Goal: Task Accomplishment & Management: Manage account settings

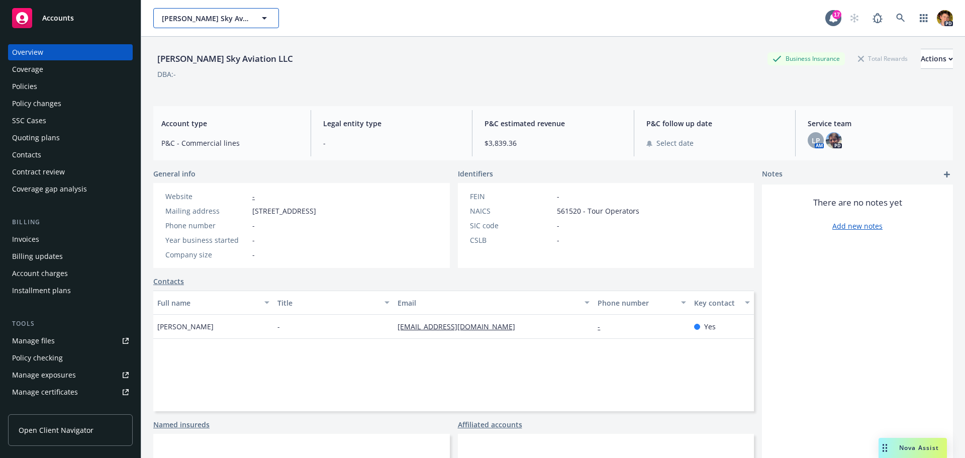
click at [195, 19] on span "Klier Sky Aviation LLC" at bounding box center [205, 18] width 87 height 11
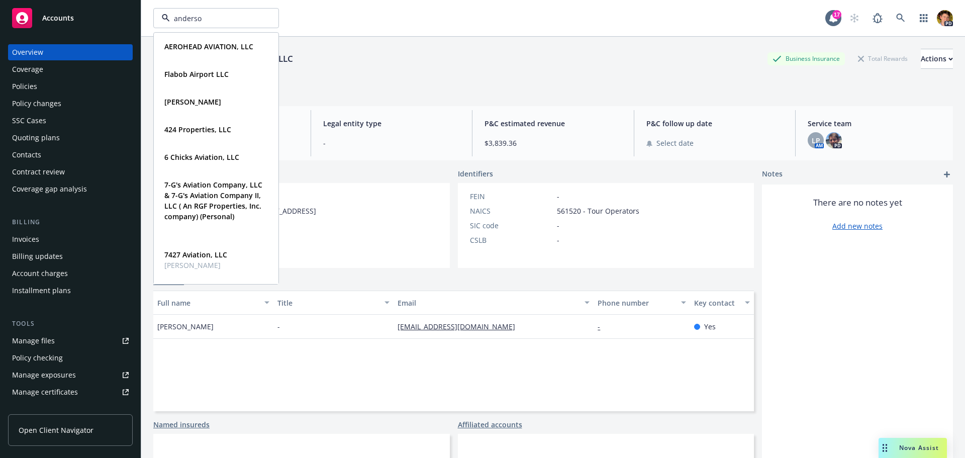
type input "anderson"
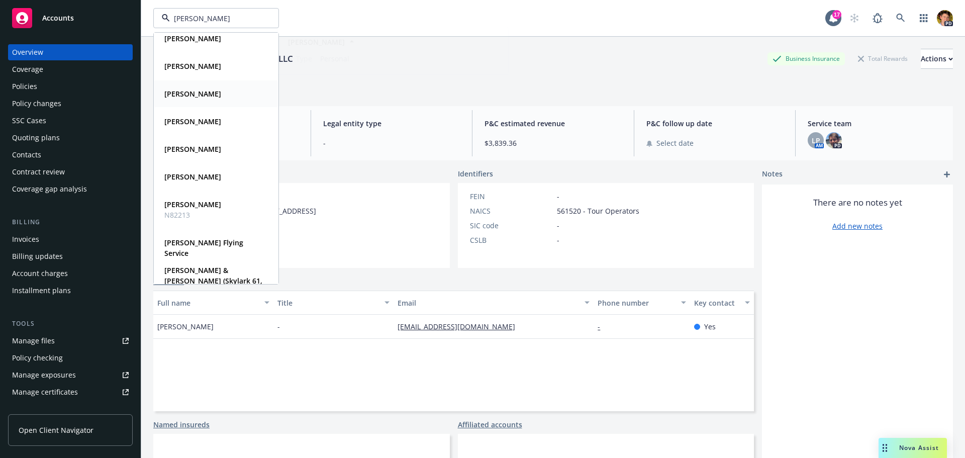
scroll to position [46, 0]
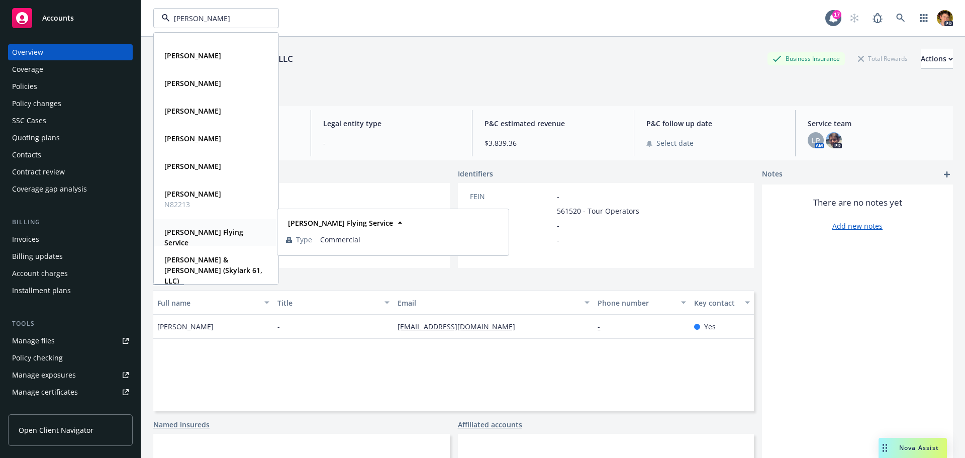
click at [229, 231] on strong "Anderson's Flying Service" at bounding box center [203, 237] width 79 height 20
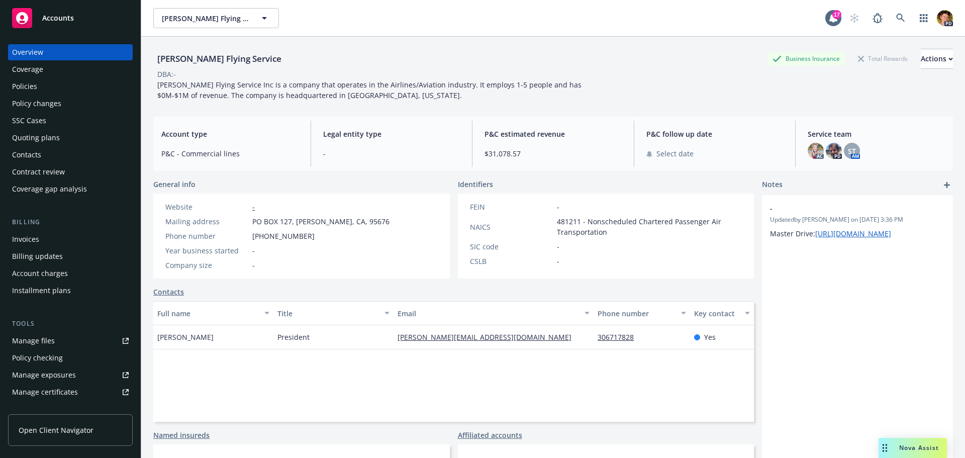
click at [32, 347] on div "Manage files" at bounding box center [33, 341] width 43 height 16
click at [216, 20] on span "Anderson's Flying Service" at bounding box center [205, 18] width 87 height 11
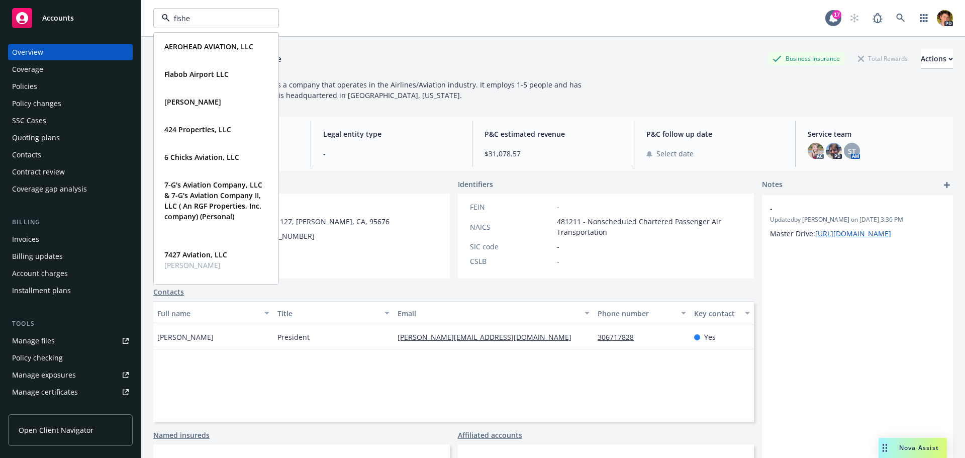
type input "fisher"
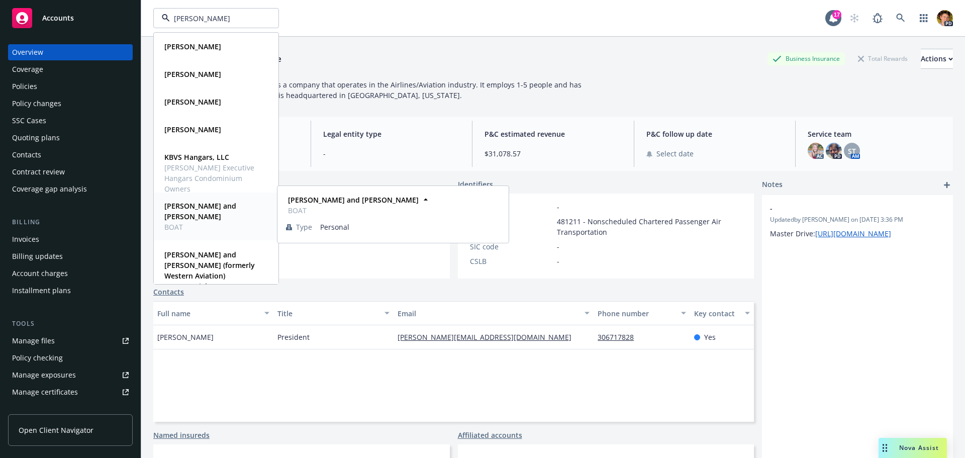
scroll to position [16, 0]
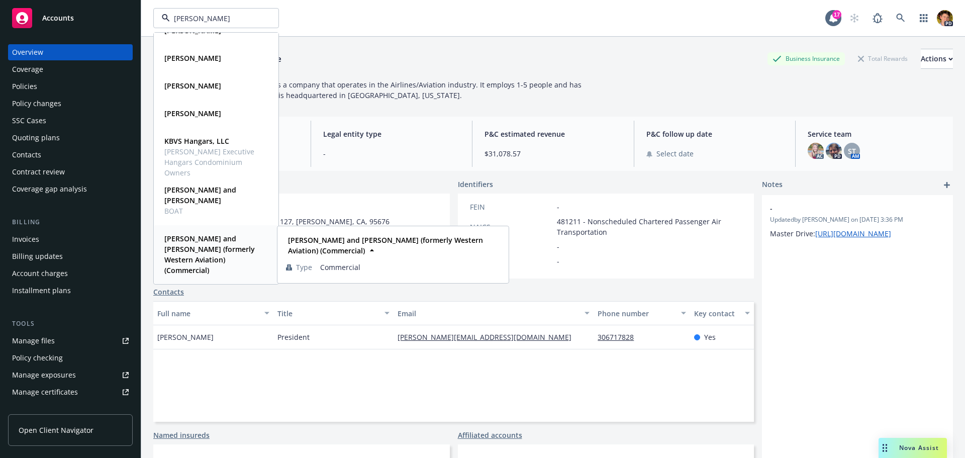
click at [195, 260] on strong "Joseph W. Fisher II and Barbara Ann Fisher (formerly Western Aviation) (Commerc…" at bounding box center [209, 254] width 90 height 41
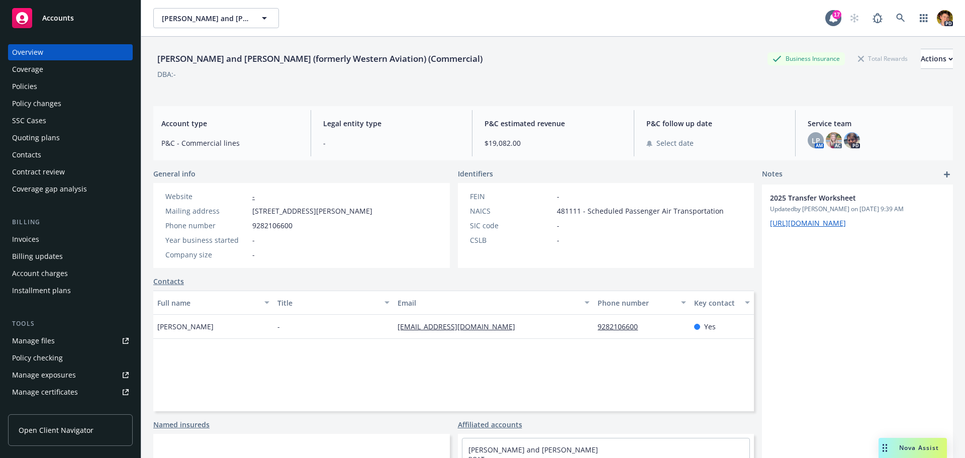
click at [27, 83] on div "Policies" at bounding box center [24, 86] width 25 height 16
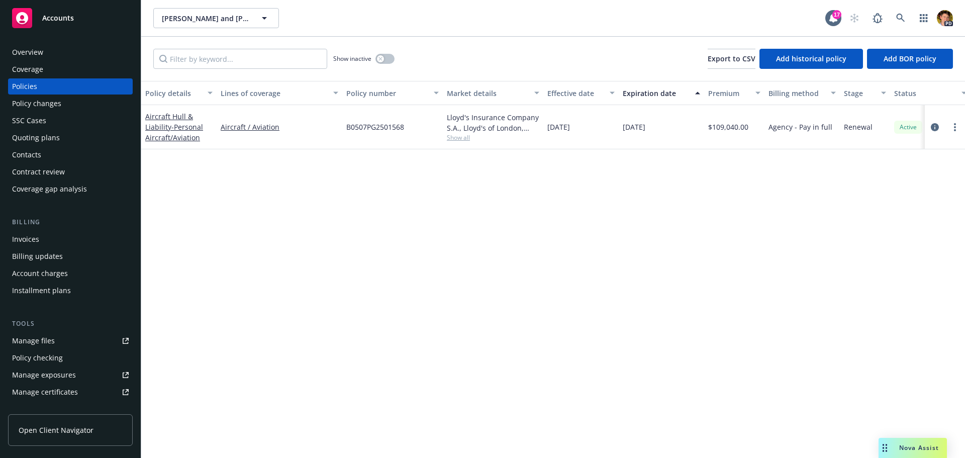
click at [36, 238] on div "Invoices" at bounding box center [25, 239] width 27 height 16
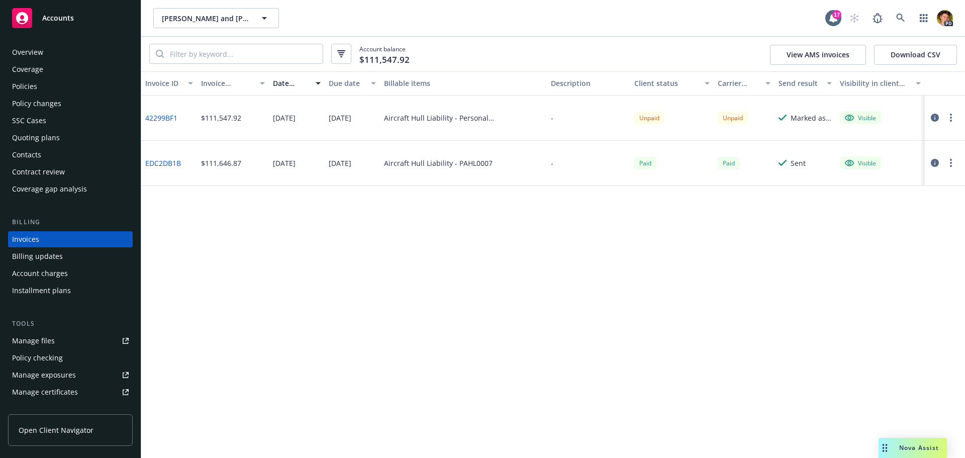
click at [85, 256] on div "Billing updates" at bounding box center [70, 256] width 117 height 16
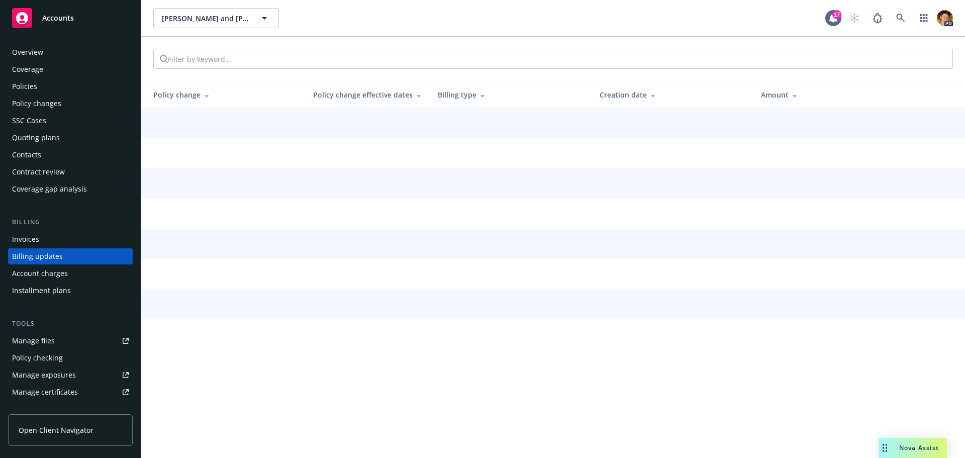
scroll to position [12, 0]
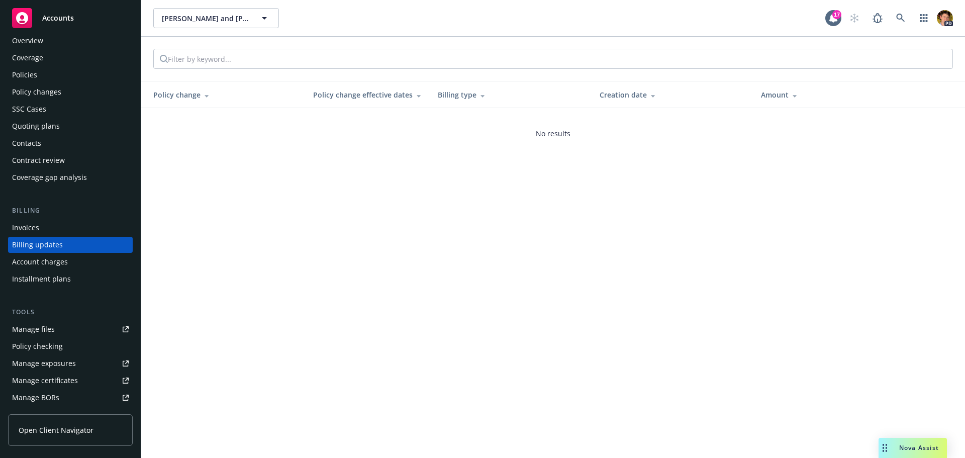
click at [68, 227] on div "Invoices" at bounding box center [70, 228] width 117 height 16
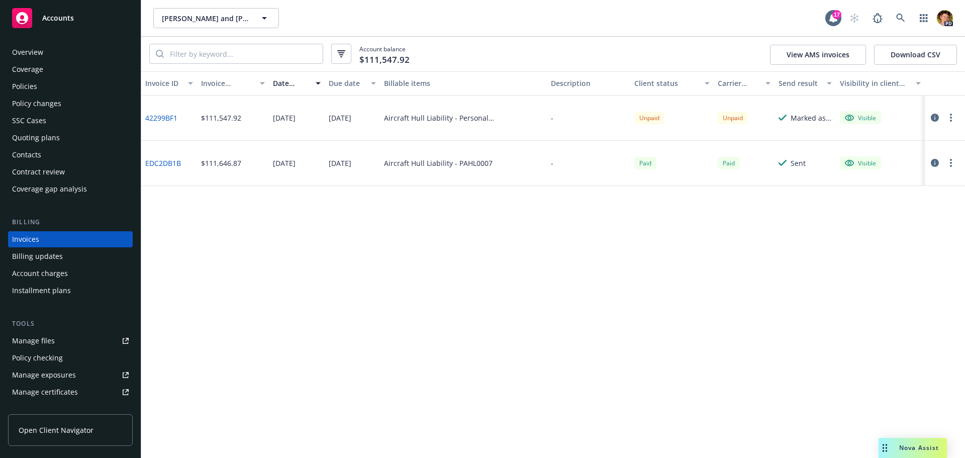
click at [204, 220] on div "Invoice ID Invoice amount Date issued Due date Billable items Description Clien…" at bounding box center [552, 264] width 823 height 386
click at [204, 20] on span "Joseph W. Fisher II and Barbara Ann Fisher (formerly Western Aviation) (Commerc…" at bounding box center [205, 18] width 87 height 11
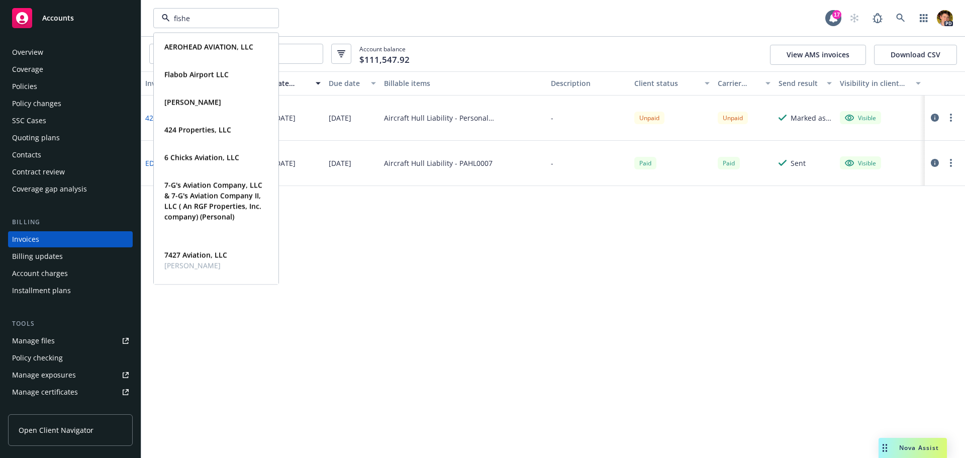
type input "fisher"
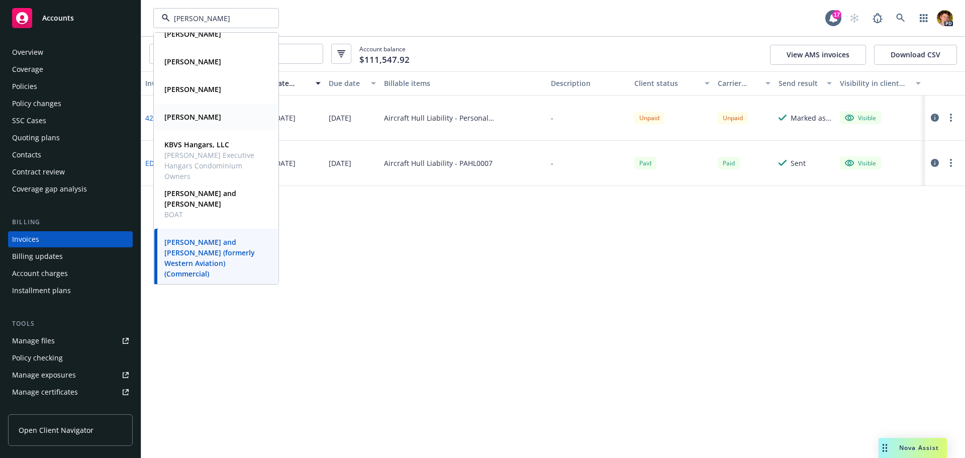
scroll to position [16, 0]
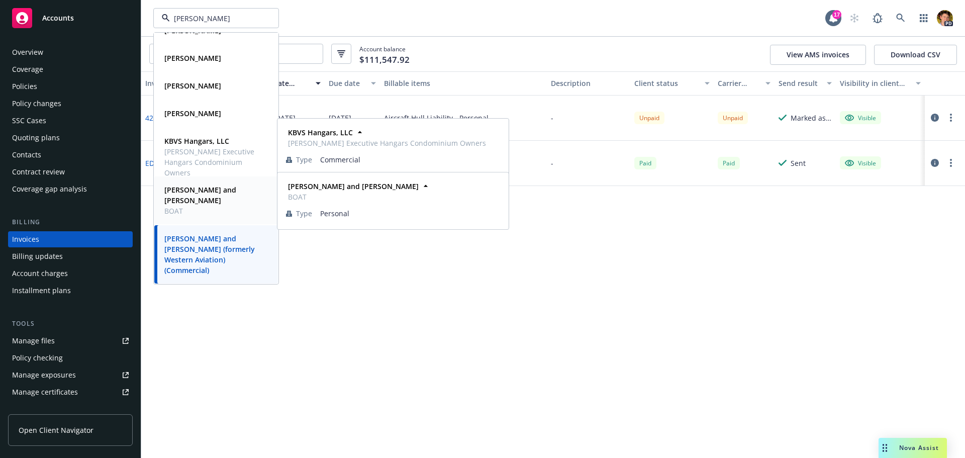
click at [217, 197] on strong "Joseph W. Fisher II and Barbara Ann Fisher" at bounding box center [200, 195] width 72 height 20
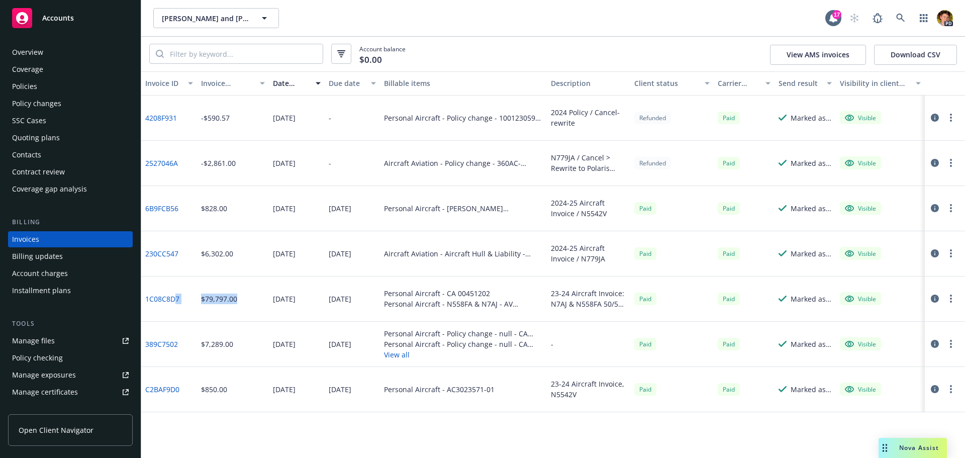
drag, startPoint x: 204, startPoint y: 300, endPoint x: 163, endPoint y: 306, distance: 41.6
click at [173, 303] on div "1C08C8D7 $79,797.00 10/11/2023 10/25/2023 Personal Aircraft - CA 00451202 Perso…" at bounding box center [552, 298] width 823 height 45
click at [236, 19] on span "Joseph W. Fisher II and Barbara Ann Fisher" at bounding box center [205, 18] width 87 height 11
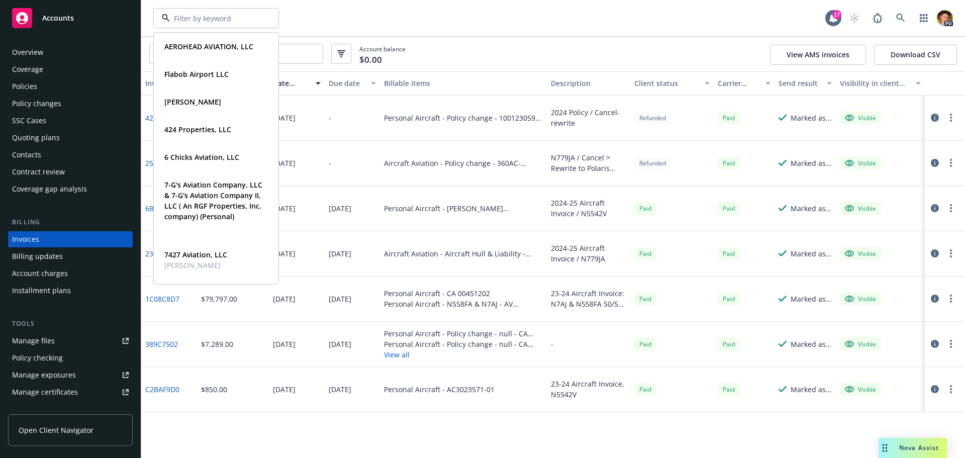
paste input "5cfefb00-0c10-4aae-8da4-71bf30ef6680"
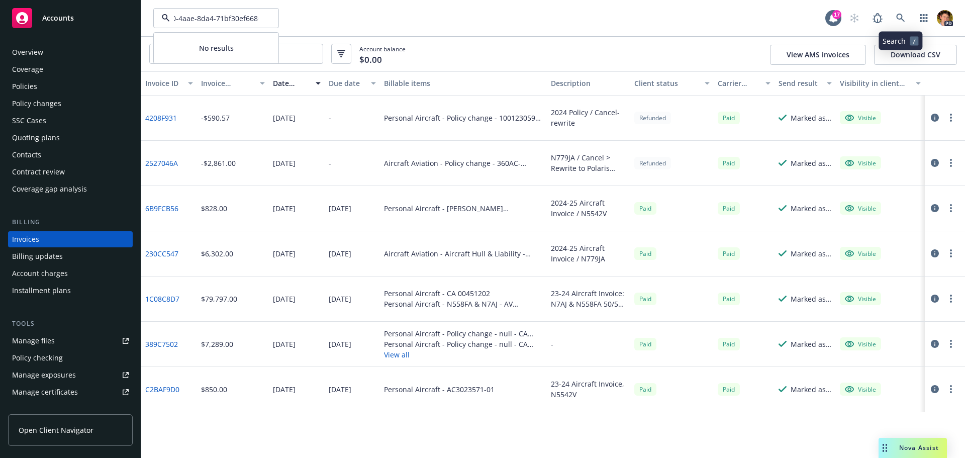
type input "5cfefb00-0c10-4aae-8da4-71bf30ef6680"
click at [903, 20] on icon at bounding box center [900, 18] width 9 height 9
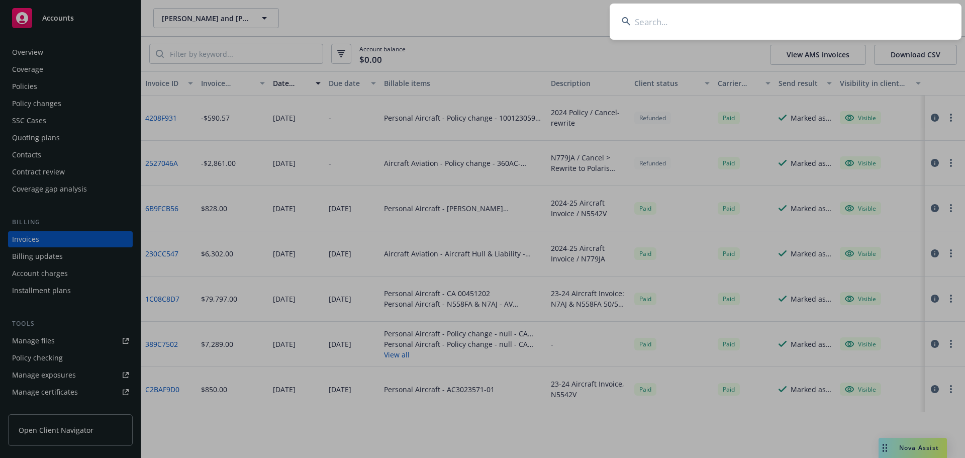
scroll to position [0, 0]
click at [666, 23] on input at bounding box center [785, 22] width 352 height 36
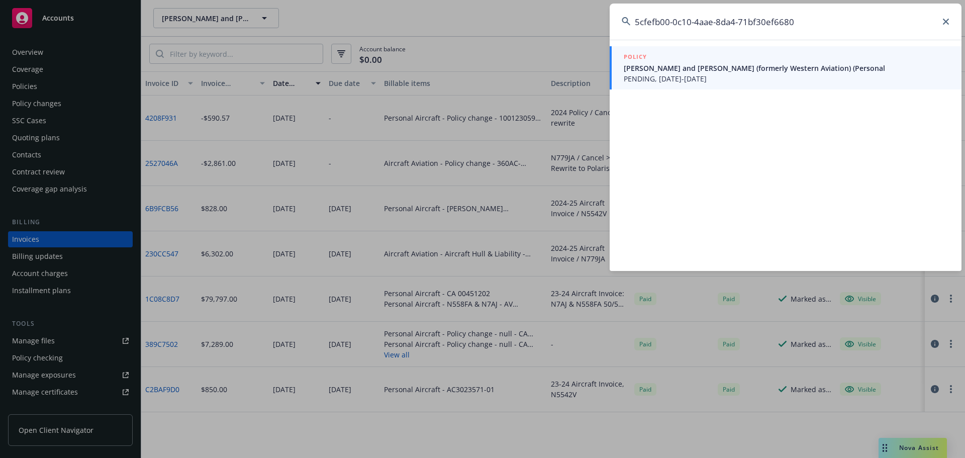
type input "5cfefb00-0c10-4aae-8da4-71bf30ef6680"
click at [685, 70] on span "Joseph W. Fisher II and Barbara Ann Fisher (formerly Western Aviation) (Personal" at bounding box center [787, 68] width 326 height 11
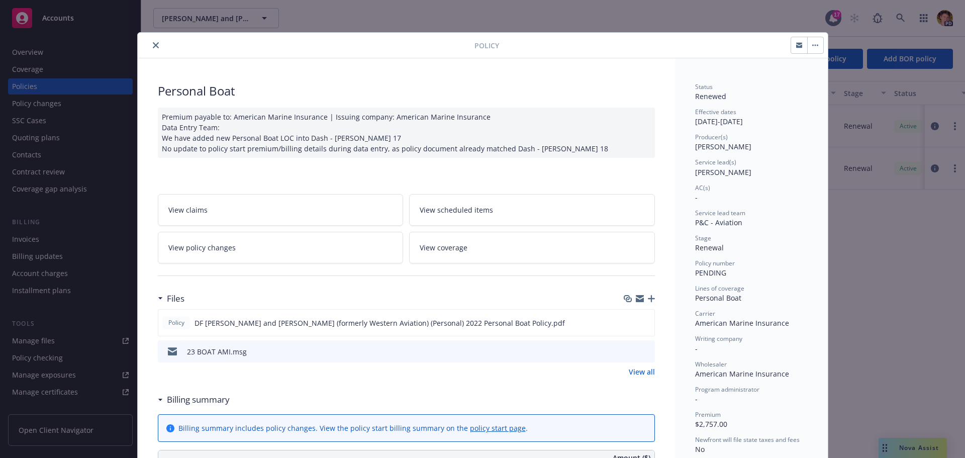
click at [152, 41] on button "close" at bounding box center [156, 45] width 12 height 12
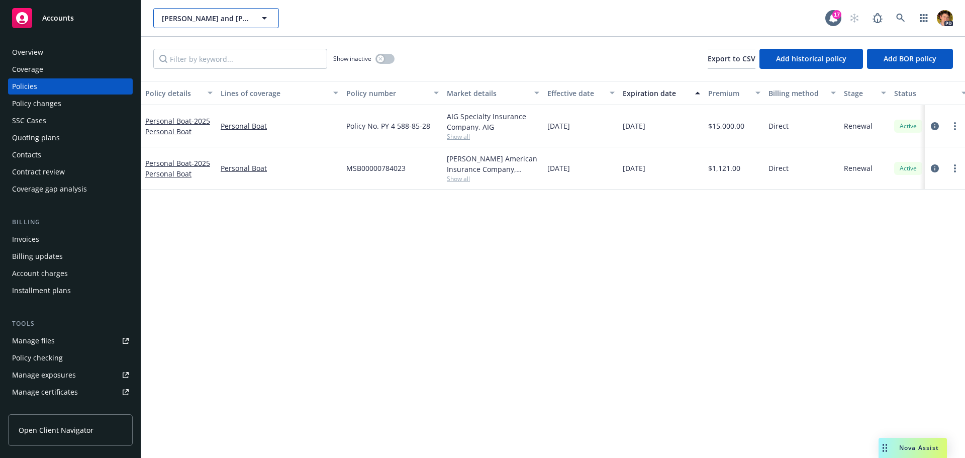
click at [182, 14] on span "Joseph W. Fisher II and Barbara Ann Fisher" at bounding box center [205, 18] width 87 height 11
type input "aspen"
click at [903, 16] on icon at bounding box center [900, 18] width 9 height 9
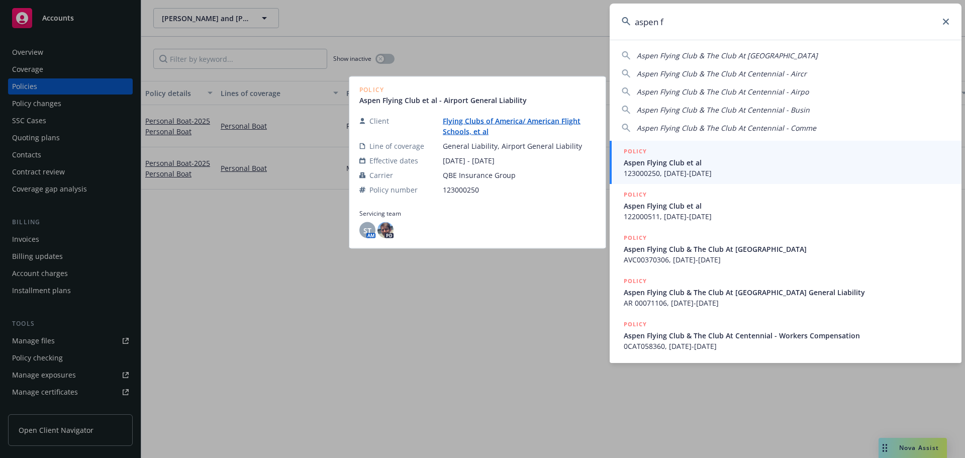
type input "aspen f"
click at [718, 167] on span "Aspen Flying Club et al" at bounding box center [787, 162] width 326 height 11
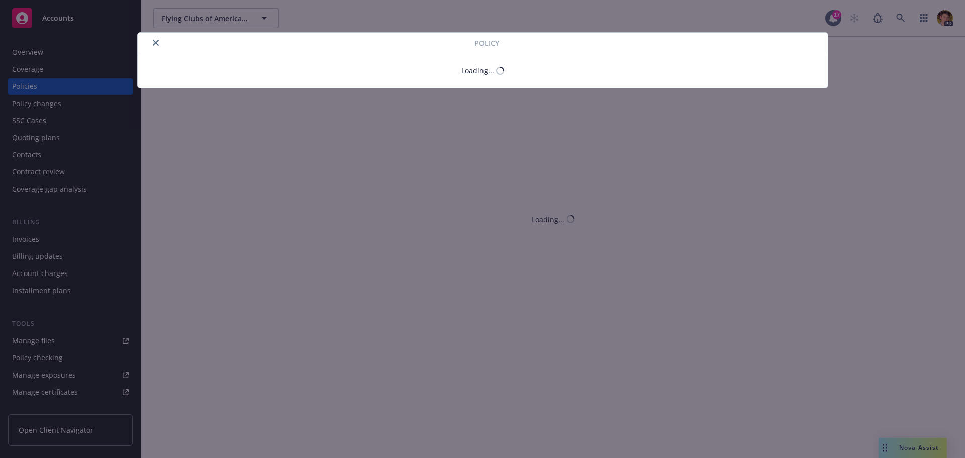
click at [157, 43] on icon "close" at bounding box center [156, 43] width 6 height 6
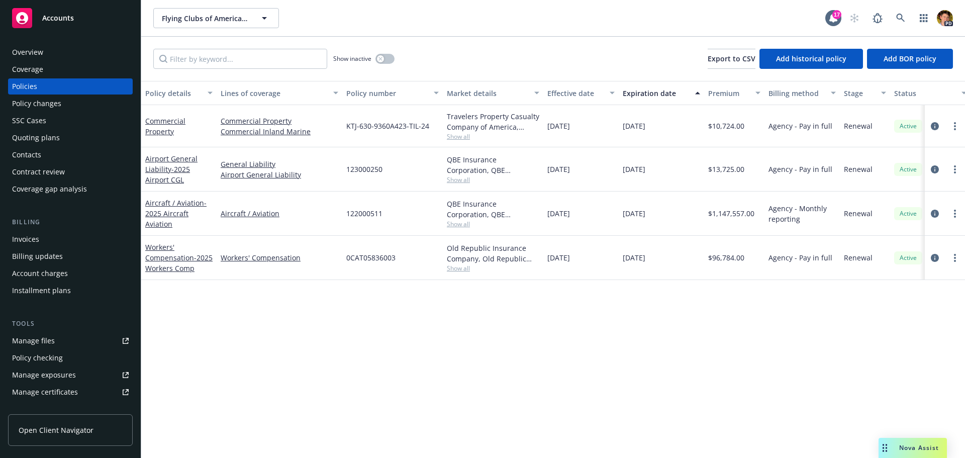
click at [30, 243] on div "Invoices" at bounding box center [25, 239] width 27 height 16
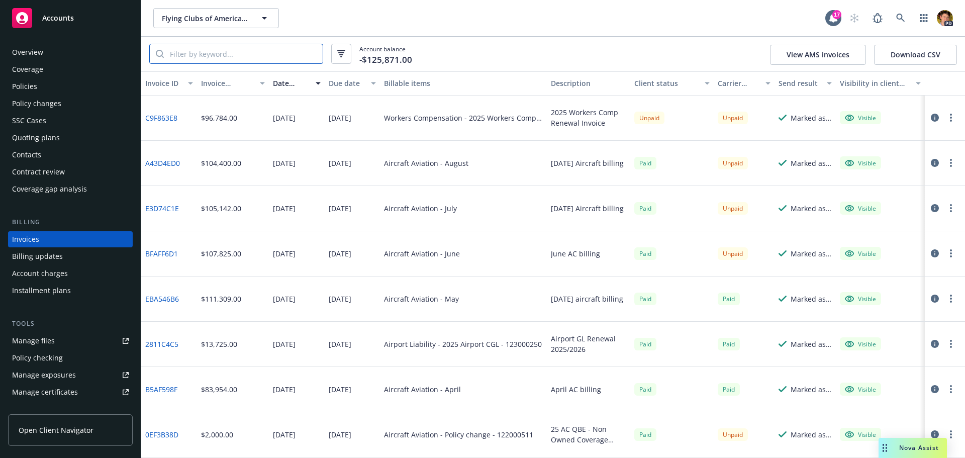
click at [219, 55] on input "search" at bounding box center [243, 53] width 159 height 19
type input "airport"
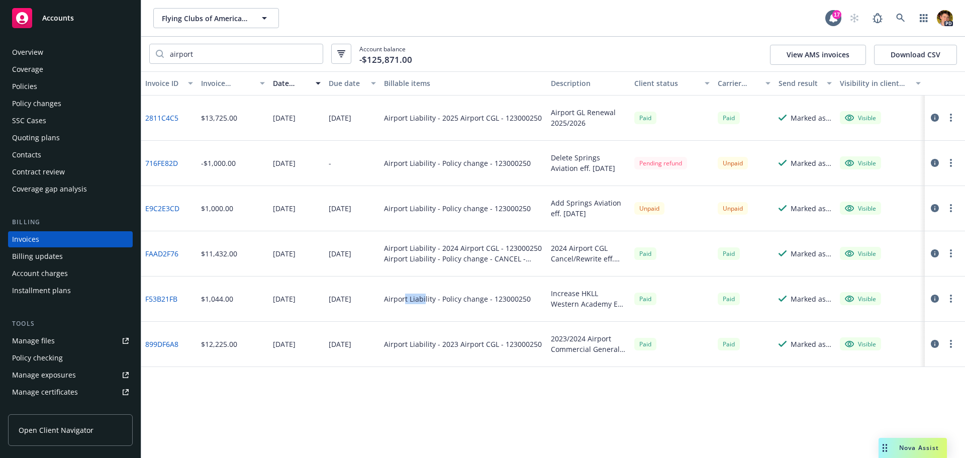
drag, startPoint x: 404, startPoint y: 298, endPoint x: 425, endPoint y: 300, distance: 20.7
click at [425, 300] on div "Airport Liability - Policy change - 123000250" at bounding box center [457, 298] width 147 height 11
drag, startPoint x: 241, startPoint y: 302, endPoint x: 178, endPoint y: 310, distance: 63.3
click at [178, 310] on div "F53B21FB $1,044.00 11/13/2023 11/27/2023 Airport Liability - Policy change - 12…" at bounding box center [552, 298] width 823 height 45
drag, startPoint x: 236, startPoint y: 301, endPoint x: 161, endPoint y: 290, distance: 76.2
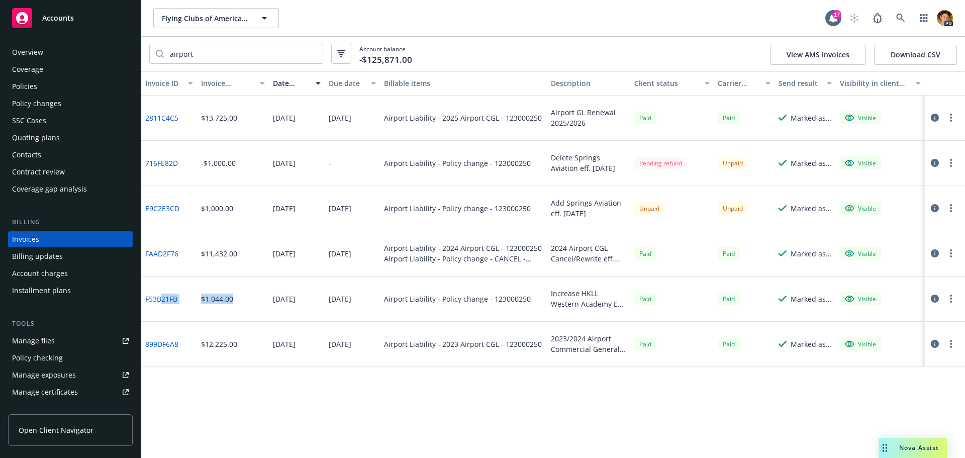
click at [161, 290] on div "F53B21FB $1,044.00 11/13/2023 11/27/2023 Airport Liability - Policy change - 12…" at bounding box center [552, 298] width 823 height 45
drag, startPoint x: 253, startPoint y: 347, endPoint x: 172, endPoint y: 346, distance: 80.9
click at [172, 346] on div "899DF6A8 $12,225.00 07/27/2023 08/10/2023 Airport Liability - 2023 Airport CGL …" at bounding box center [552, 344] width 823 height 45
click at [162, 346] on link "899DF6A8" at bounding box center [161, 344] width 33 height 11
click at [950, 343] on icon "button" at bounding box center [951, 344] width 2 height 8
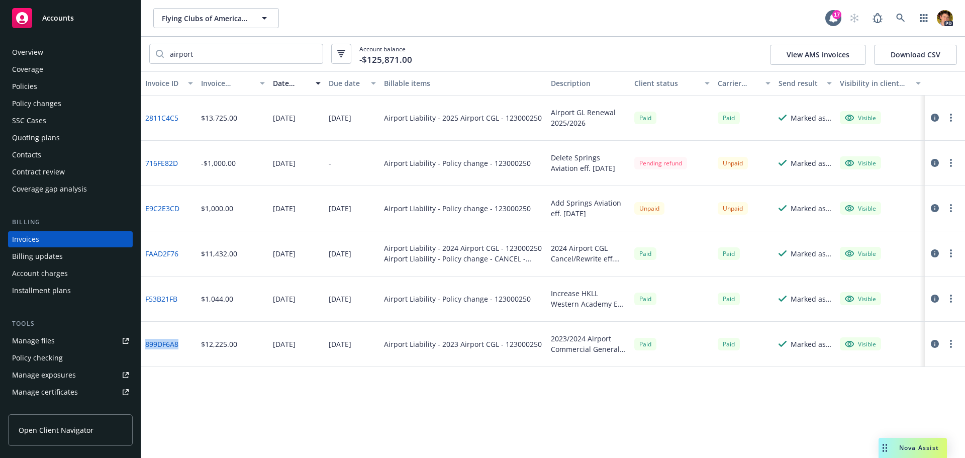
click at [932, 345] on icon "button" at bounding box center [934, 344] width 8 height 8
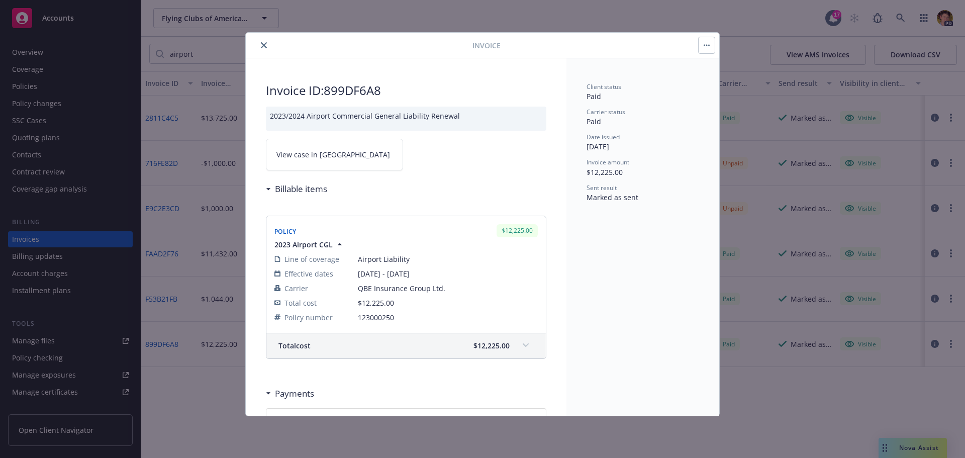
click at [525, 346] on span at bounding box center [525, 345] width 16 height 16
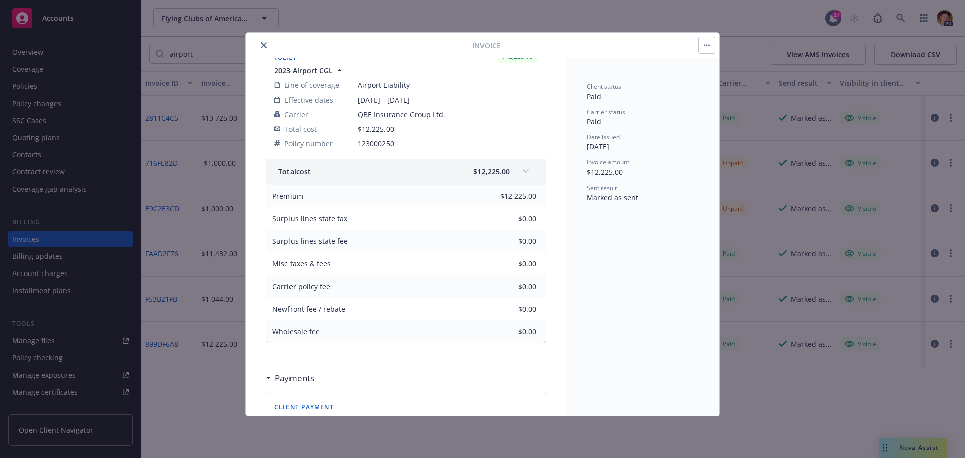
scroll to position [301, 0]
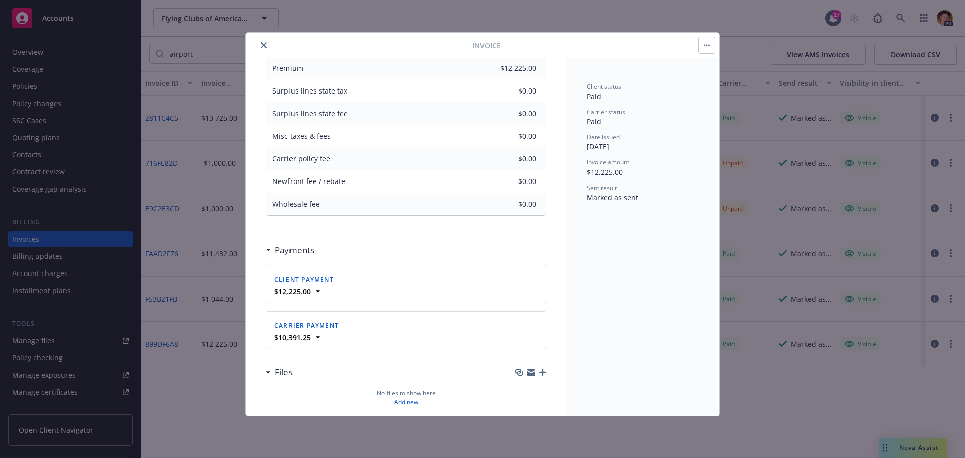
click at [283, 376] on h3 "Files" at bounding box center [284, 371] width 18 height 13
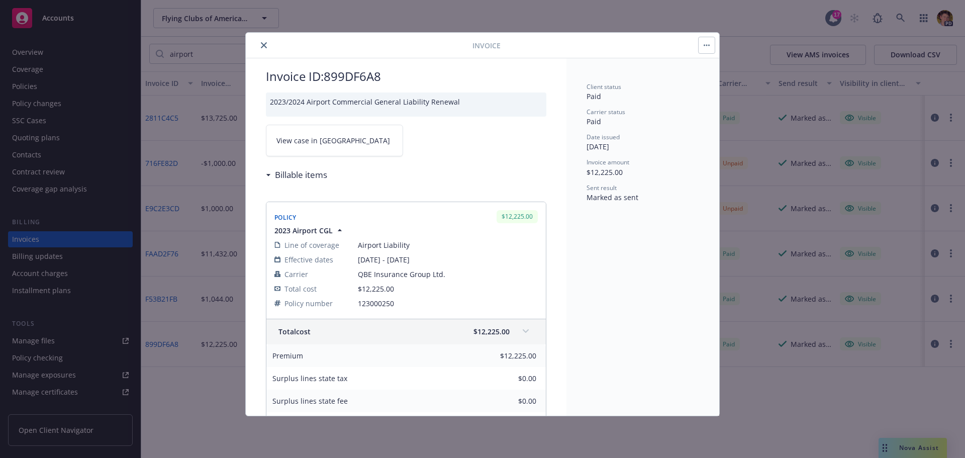
scroll to position [0, 0]
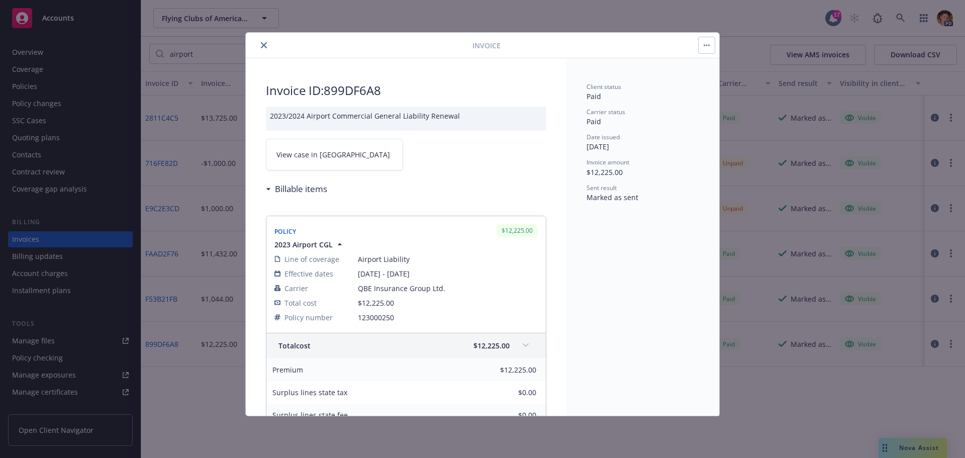
click at [265, 50] on button "close" at bounding box center [264, 45] width 12 height 12
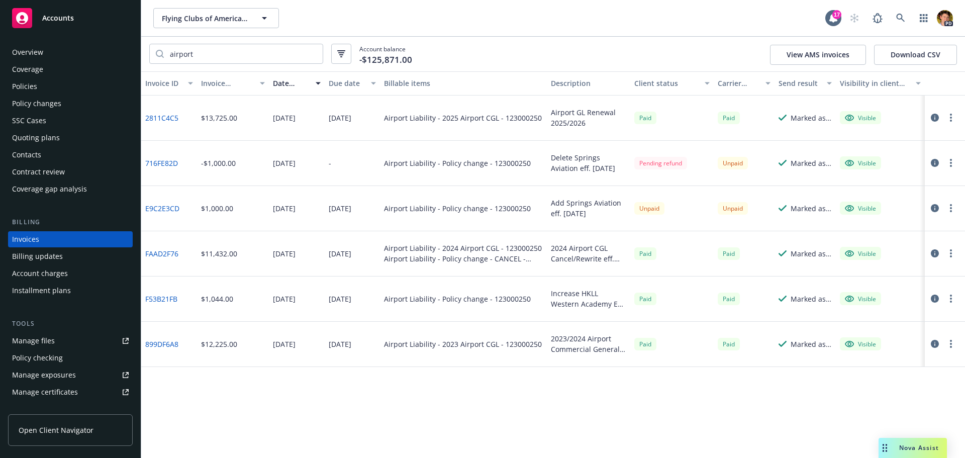
click at [59, 257] on div "Billing updates" at bounding box center [37, 256] width 51 height 16
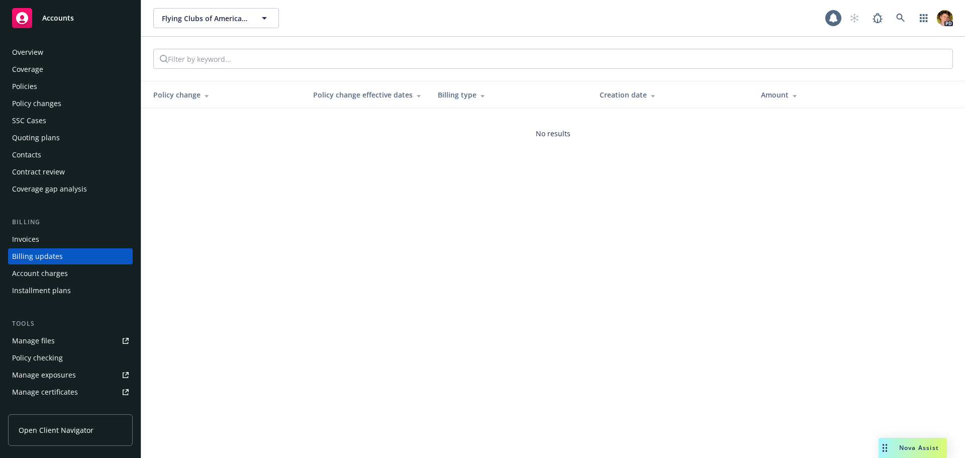
scroll to position [12, 0]
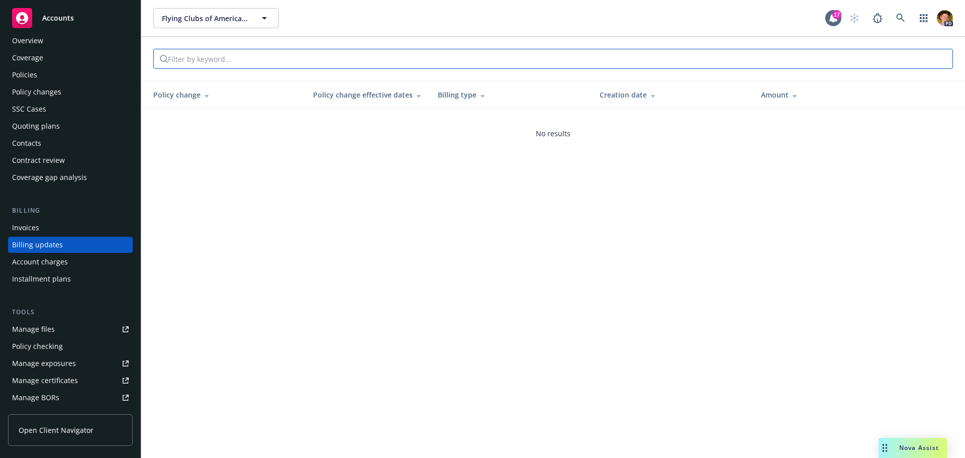
click at [256, 60] on input "search" at bounding box center [254, 58] width 173 height 19
click at [285, 162] on div "Flying Clubs of America/ American Flight Schools, et al Flying Clubs of America…" at bounding box center [552, 229] width 823 height 458
click at [227, 64] on input "t" at bounding box center [254, 58] width 173 height 19
click at [333, 59] on input "t" at bounding box center [254, 58] width 173 height 19
click at [336, 59] on input "t" at bounding box center [254, 58] width 173 height 19
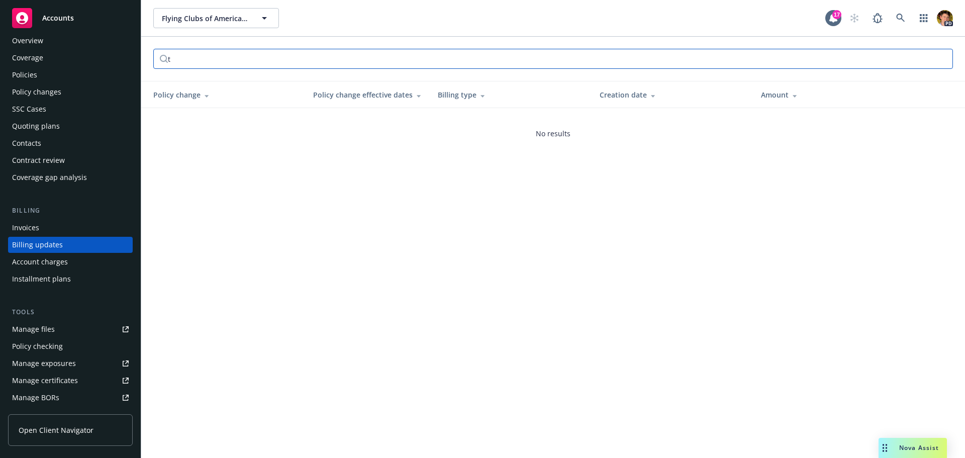
type input "t"
click at [338, 61] on input "t" at bounding box center [254, 58] width 173 height 19
click at [333, 56] on input "t" at bounding box center [254, 58] width 173 height 19
click at [44, 230] on div "Invoices" at bounding box center [70, 228] width 117 height 16
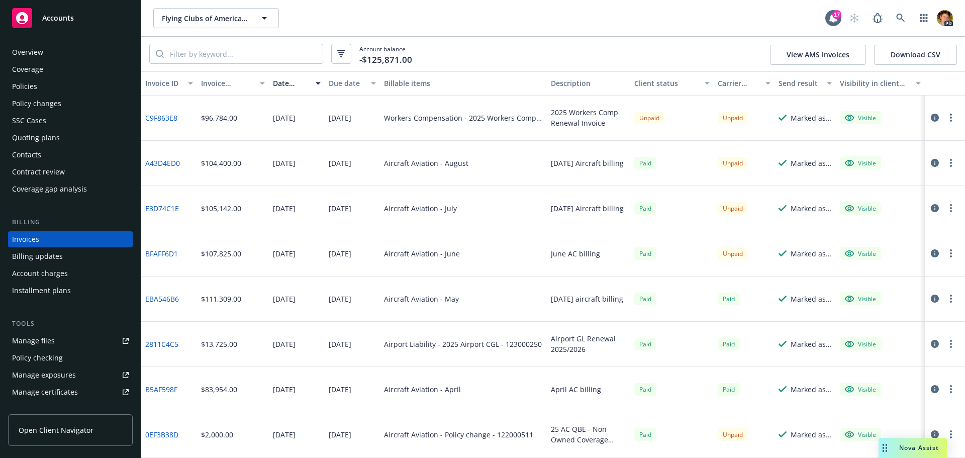
click at [62, 274] on div "Account charges" at bounding box center [40, 273] width 56 height 16
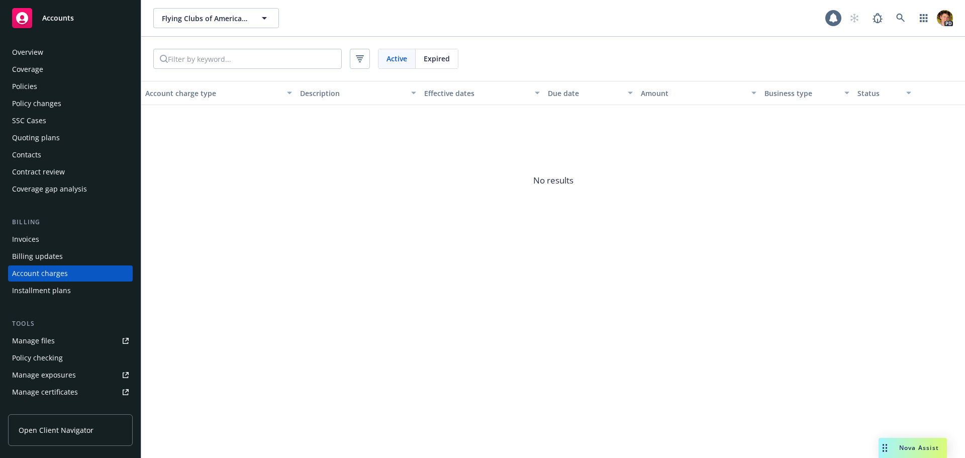
scroll to position [29, 0]
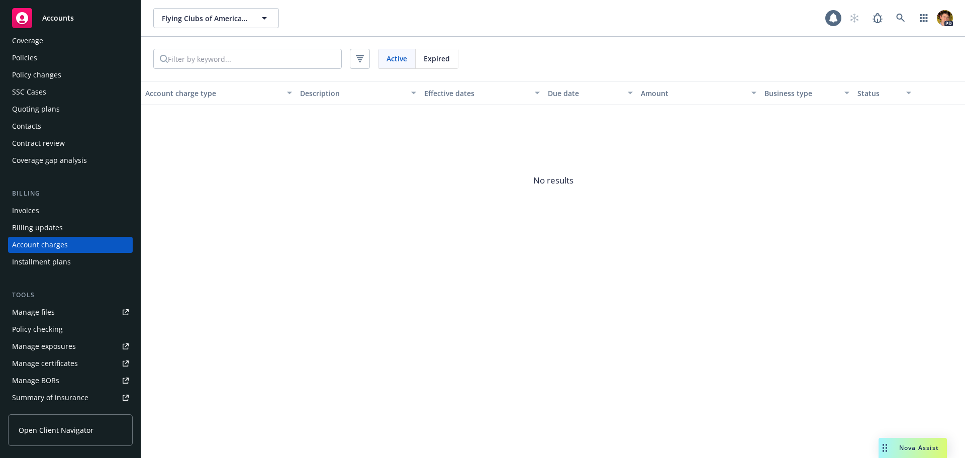
click at [37, 209] on div "Invoices" at bounding box center [25, 210] width 27 height 16
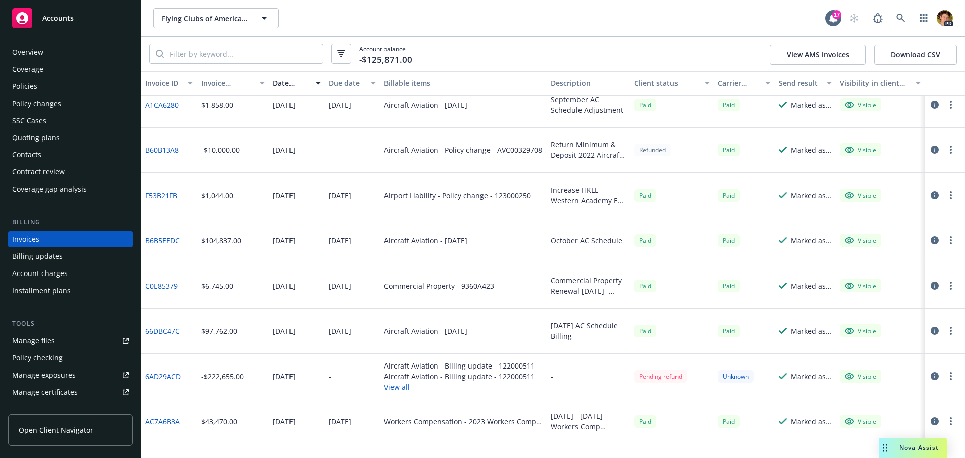
scroll to position [1853, 0]
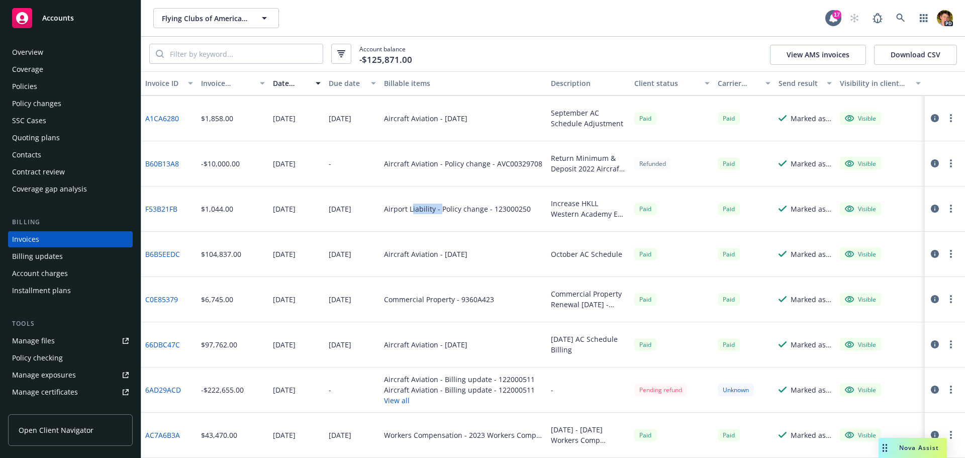
drag, startPoint x: 411, startPoint y: 209, endPoint x: 439, endPoint y: 209, distance: 27.6
click at [439, 209] on div "Airport Liability - Policy change - 123000250" at bounding box center [457, 208] width 147 height 11
click at [360, 215] on div "11/27/2023" at bounding box center [353, 208] width 56 height 45
click at [185, 212] on div "F53B21FB" at bounding box center [169, 208] width 56 height 45
click at [170, 209] on link "F53B21FB" at bounding box center [161, 208] width 32 height 11
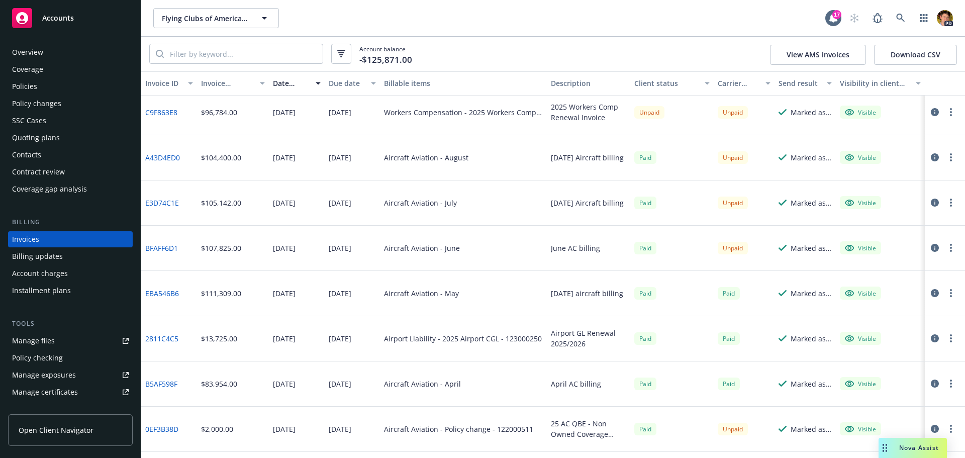
scroll to position [0, 0]
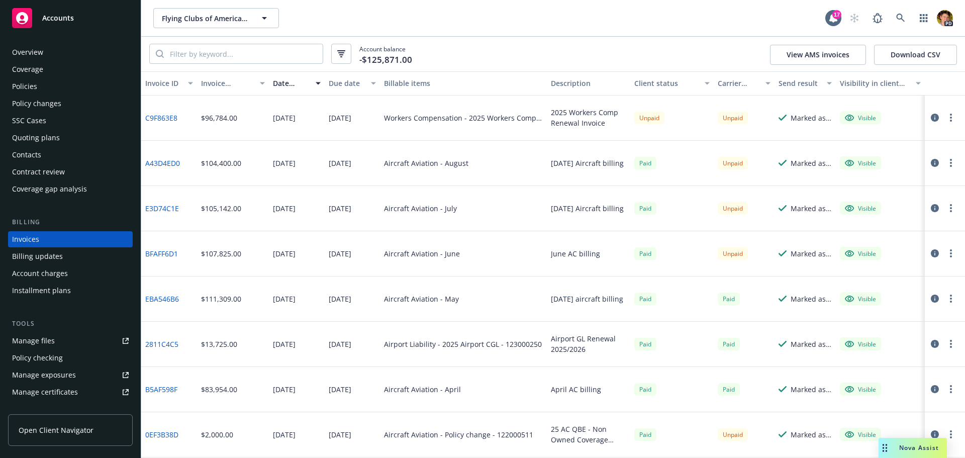
click at [250, 43] on div "Account balance -$125,871.00 View AMS invoices Download CSV" at bounding box center [552, 54] width 823 height 35
click at [239, 47] on input "search" at bounding box center [243, 53] width 159 height 19
type input "boat"
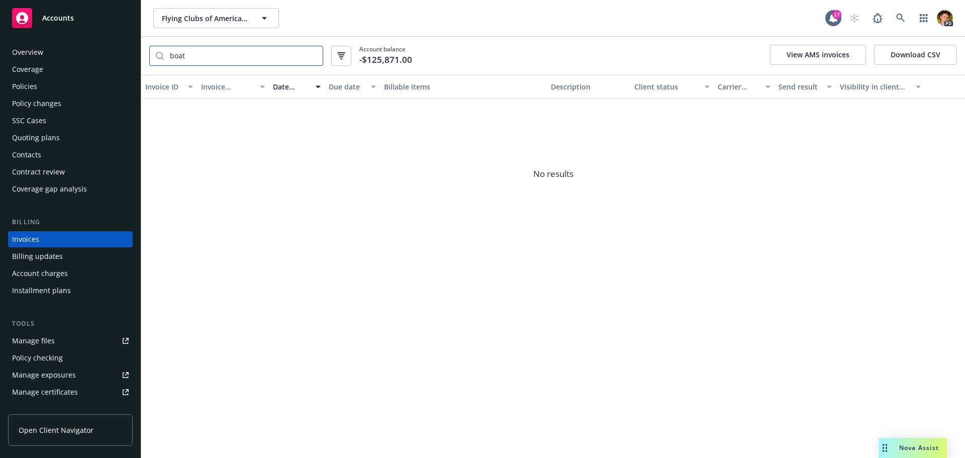
click at [217, 54] on input "boat" at bounding box center [243, 55] width 159 height 19
click at [47, 83] on div "Policies" at bounding box center [70, 86] width 117 height 16
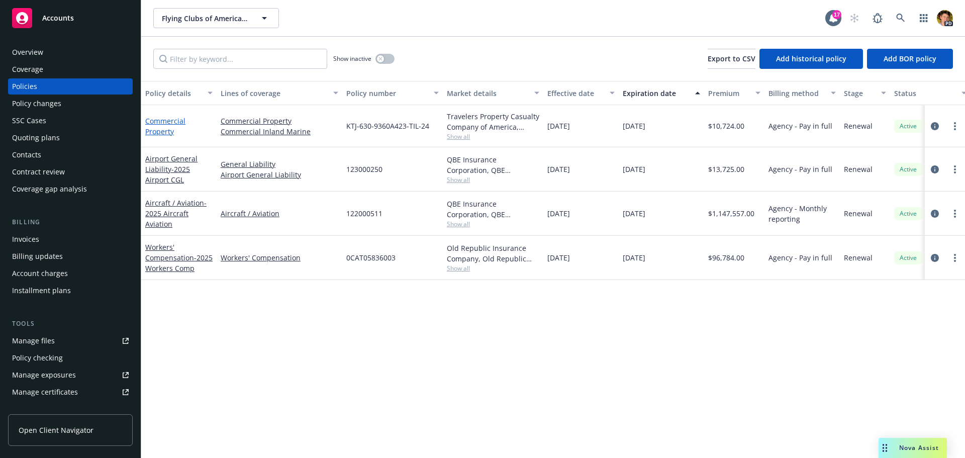
click at [165, 122] on link "Commercial Property" at bounding box center [165, 126] width 40 height 20
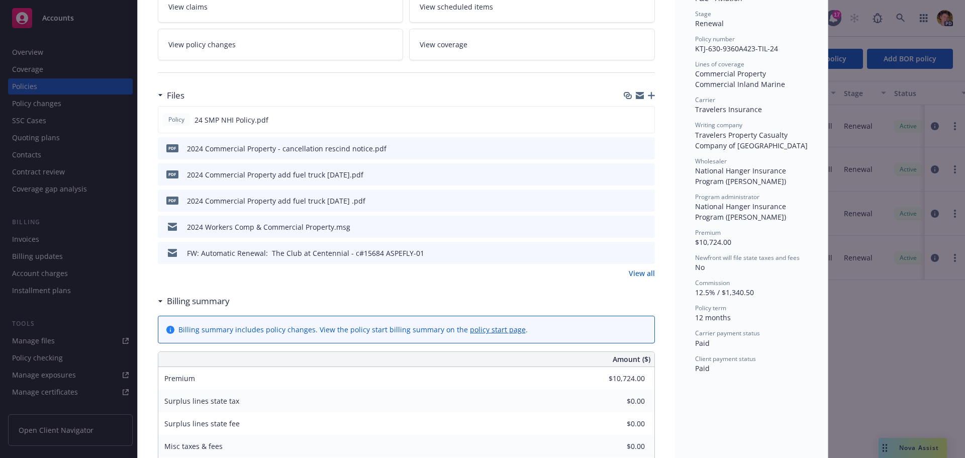
scroll to position [201, 0]
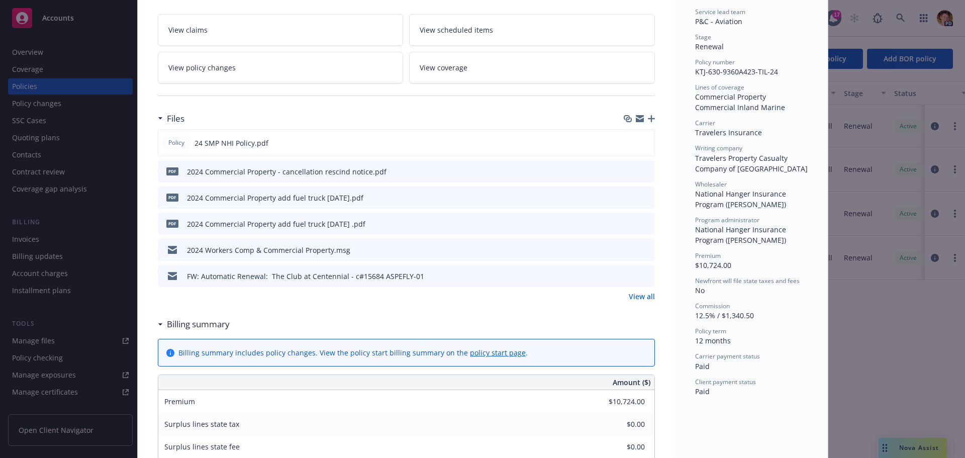
click at [642, 277] on icon "preview file" at bounding box center [645, 275] width 9 height 7
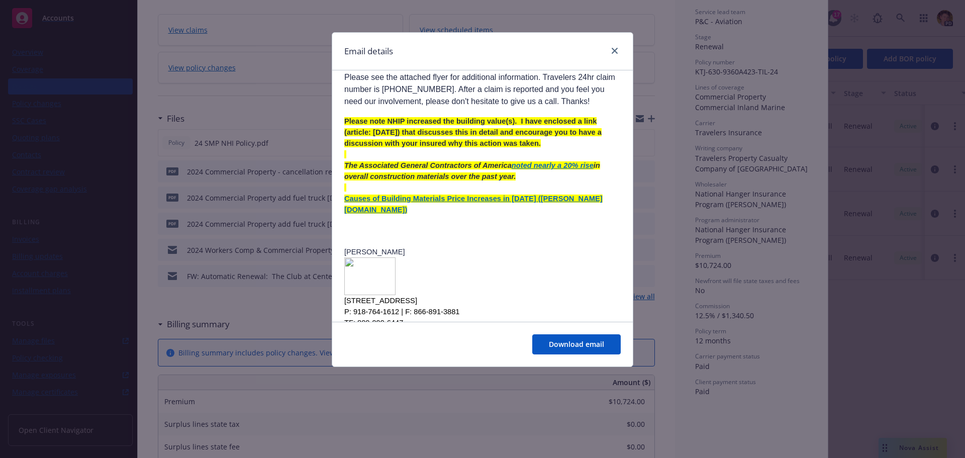
scroll to position [799, 0]
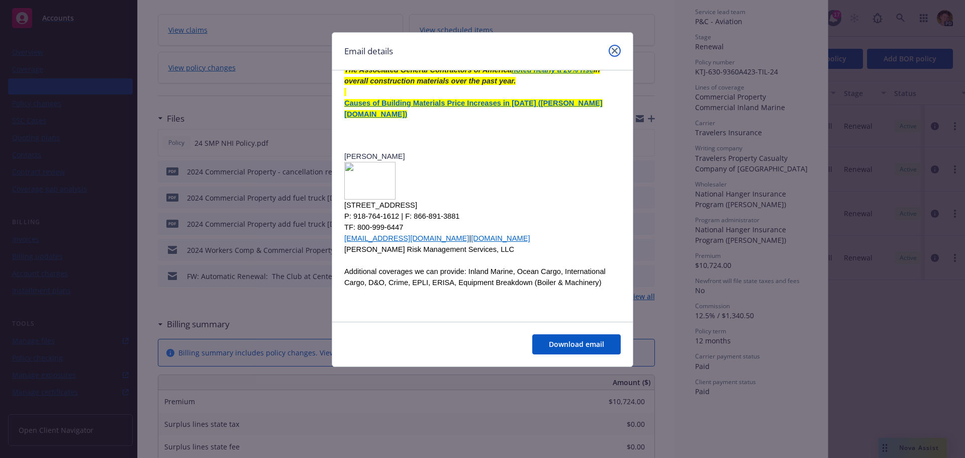
click at [617, 51] on icon "close" at bounding box center [614, 51] width 6 height 6
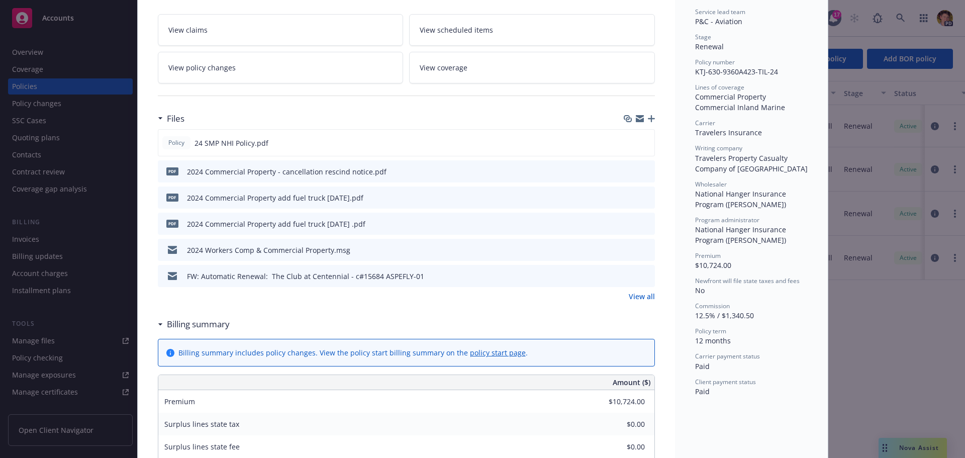
click at [645, 224] on icon "preview file" at bounding box center [645, 223] width 9 height 7
click at [643, 196] on icon "preview file" at bounding box center [645, 196] width 9 height 7
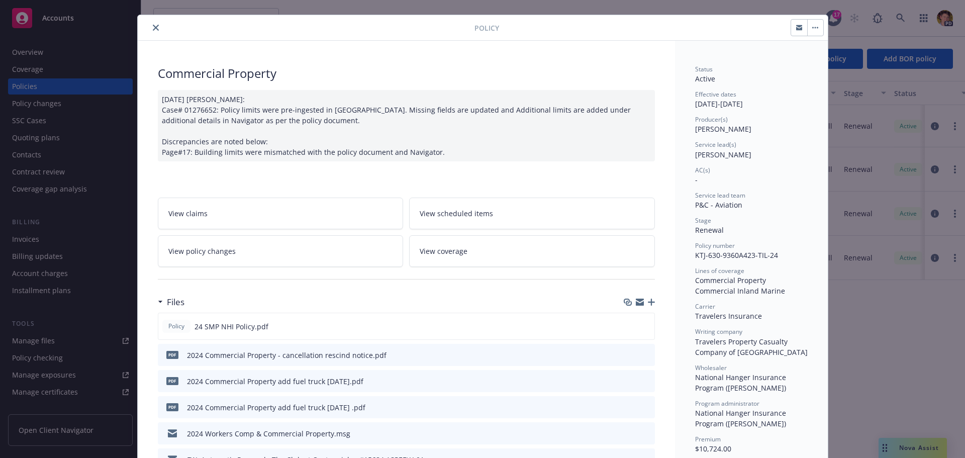
scroll to position [0, 0]
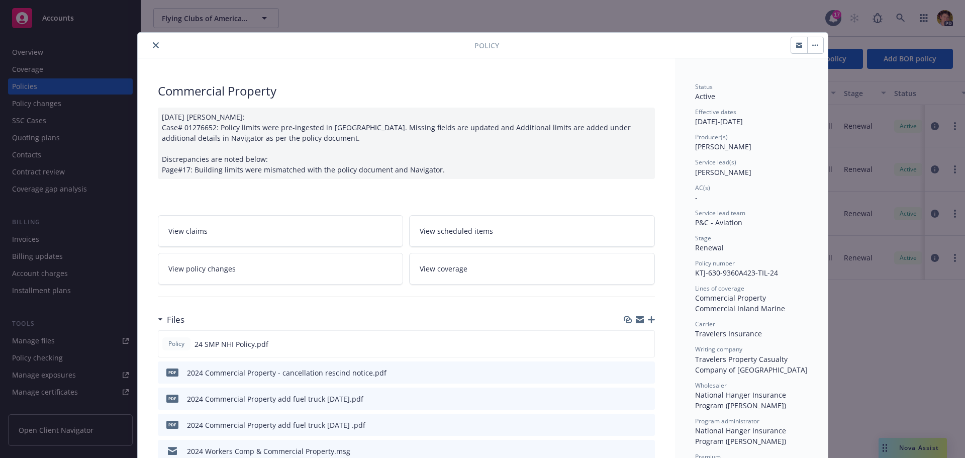
click at [153, 45] on icon "close" at bounding box center [156, 45] width 6 height 6
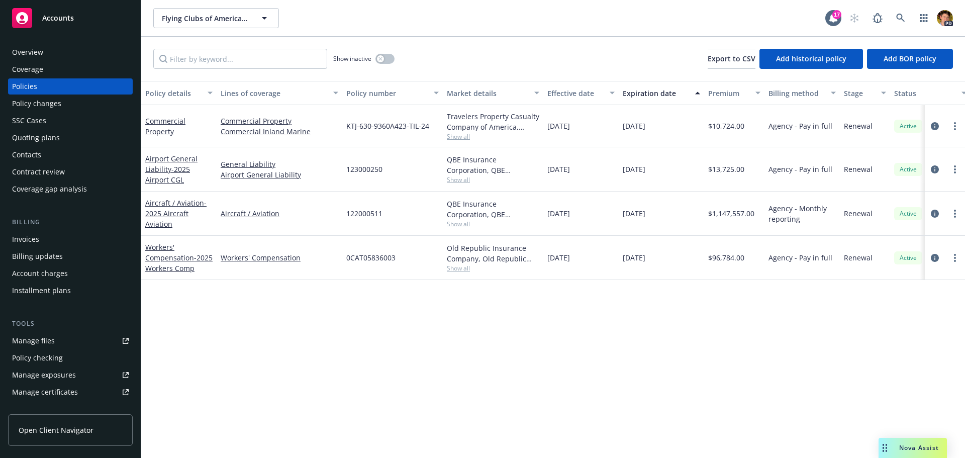
click at [44, 238] on div "Invoices" at bounding box center [70, 239] width 117 height 16
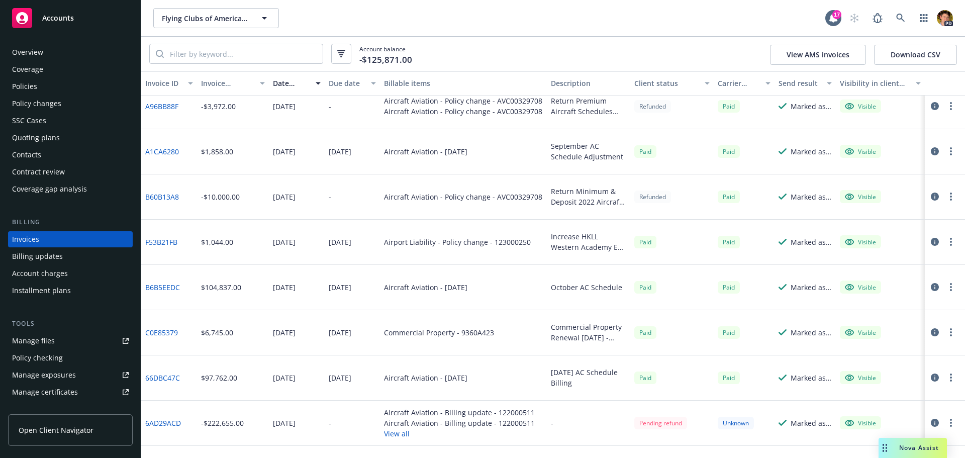
scroll to position [1809, 0]
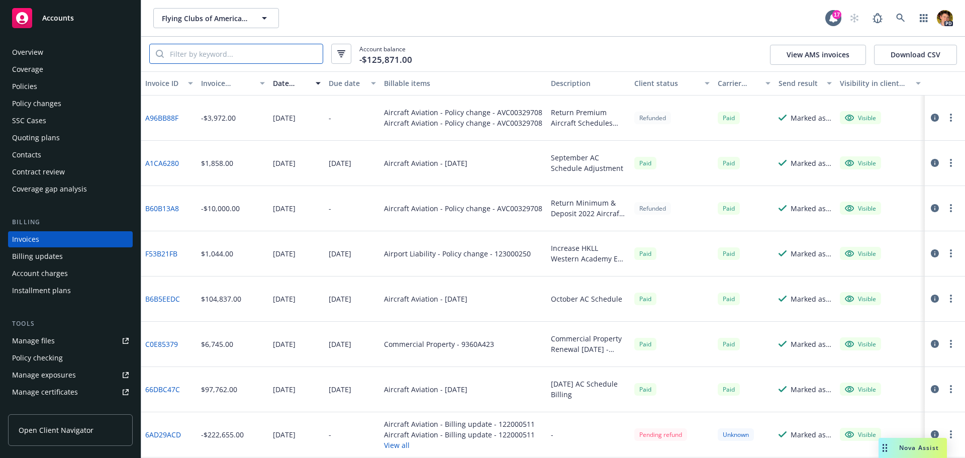
click at [211, 52] on input "search" at bounding box center [243, 53] width 159 height 19
type input "audit"
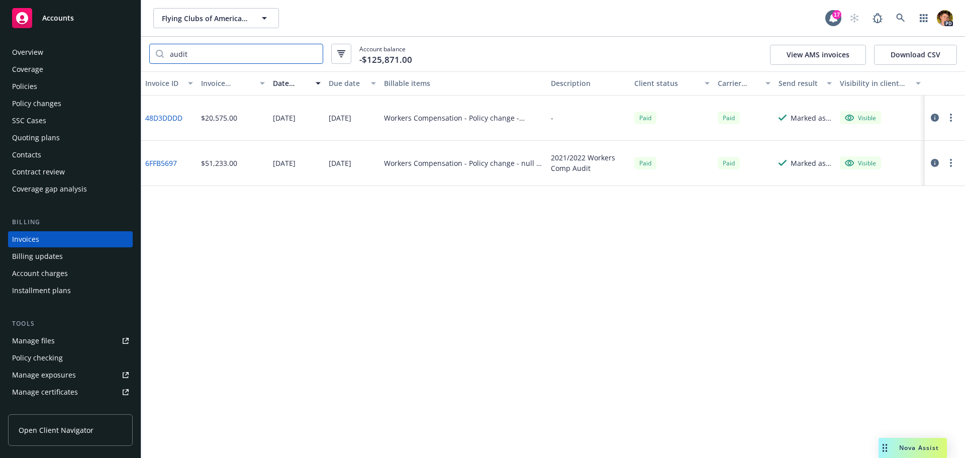
scroll to position [0, 0]
drag, startPoint x: 458, startPoint y: 165, endPoint x: 481, endPoint y: 167, distance: 23.7
click at [474, 165] on div "Workers Compensation - Policy change - null - 1000003893" at bounding box center [463, 163] width 159 height 11
click at [160, 164] on link "6FFB5697" at bounding box center [161, 163] width 32 height 11
click at [213, 21] on span "Flying Clubs of America/ American Flight Schools, et al" at bounding box center [205, 18] width 87 height 11
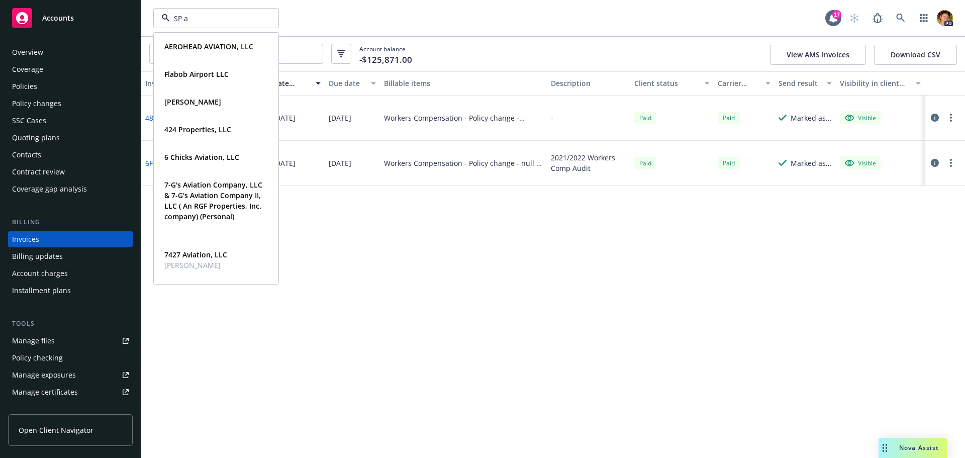
type input "SP a"
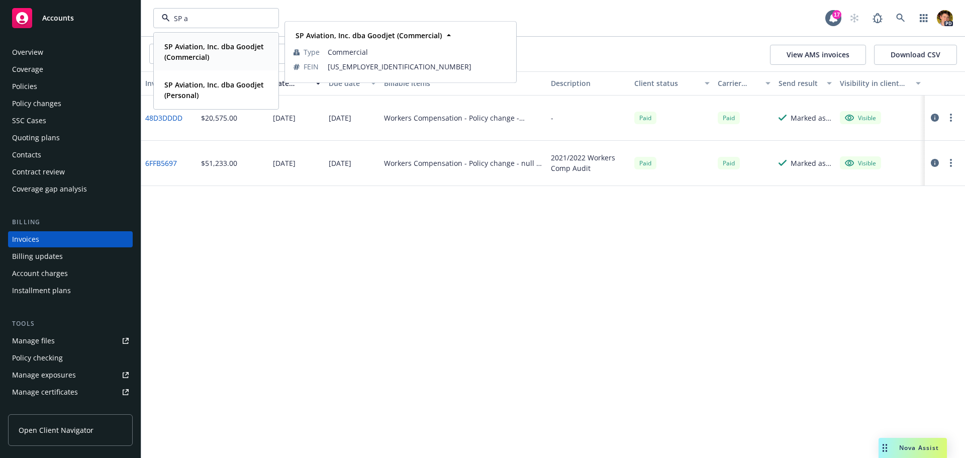
click at [221, 58] on span "SP Aviation, Inc. dba Goodjet (Commercial)" at bounding box center [214, 51] width 101 height 21
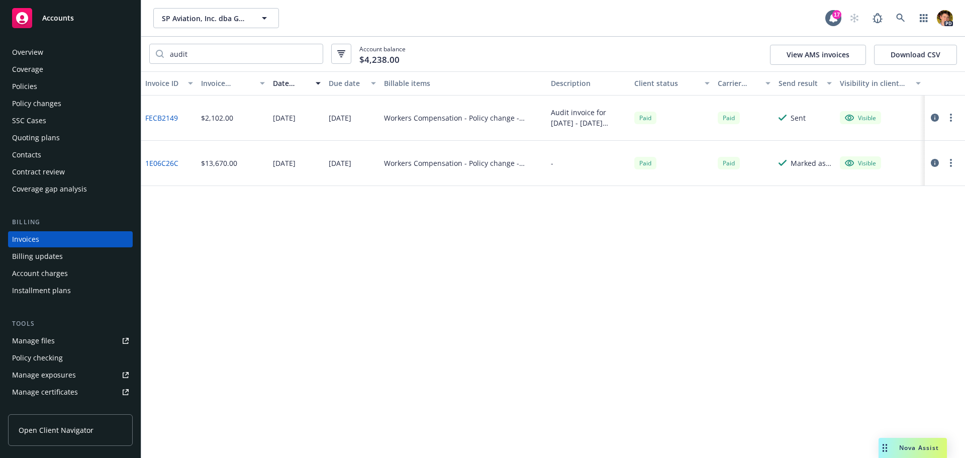
click at [69, 243] on div "Invoices" at bounding box center [70, 239] width 117 height 16
click at [243, 54] on input "audit" at bounding box center [243, 53] width 159 height 19
click at [316, 55] on input "audit" at bounding box center [243, 53] width 159 height 19
click at [307, 55] on input "audit" at bounding box center [243, 53] width 159 height 19
click at [312, 55] on input "audit" at bounding box center [243, 53] width 159 height 19
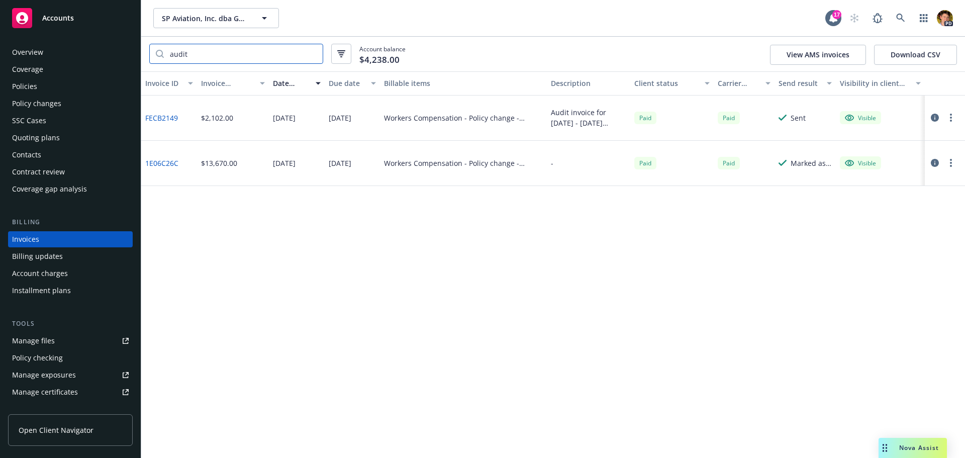
click at [312, 55] on input "audit" at bounding box center [243, 53] width 159 height 19
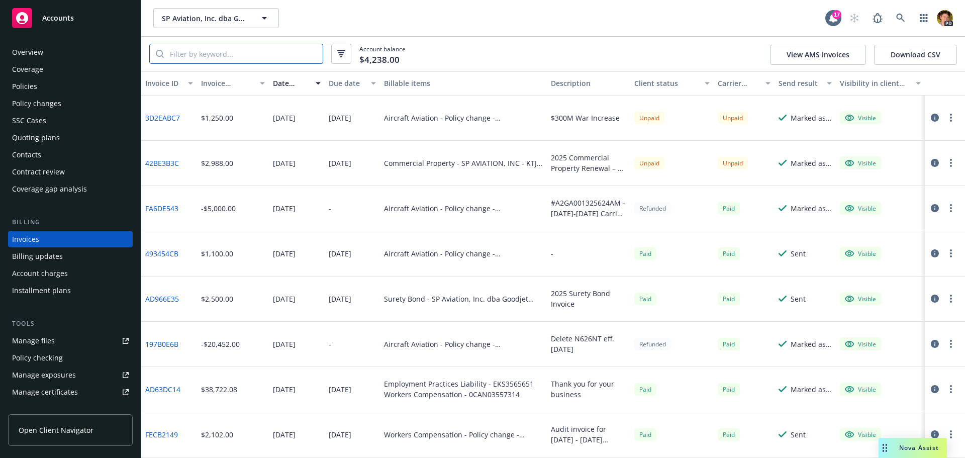
click at [217, 55] on input "search" at bounding box center [243, 53] width 159 height 19
type input "aircraft"
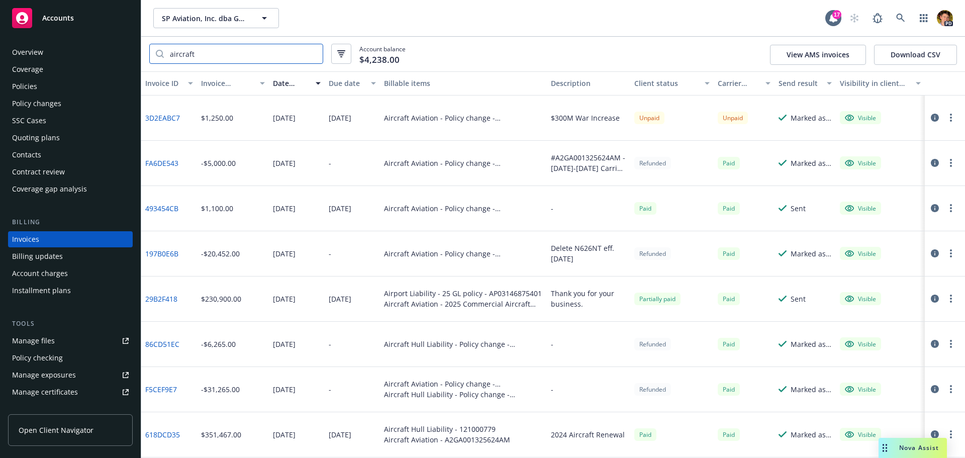
scroll to position [180, 0]
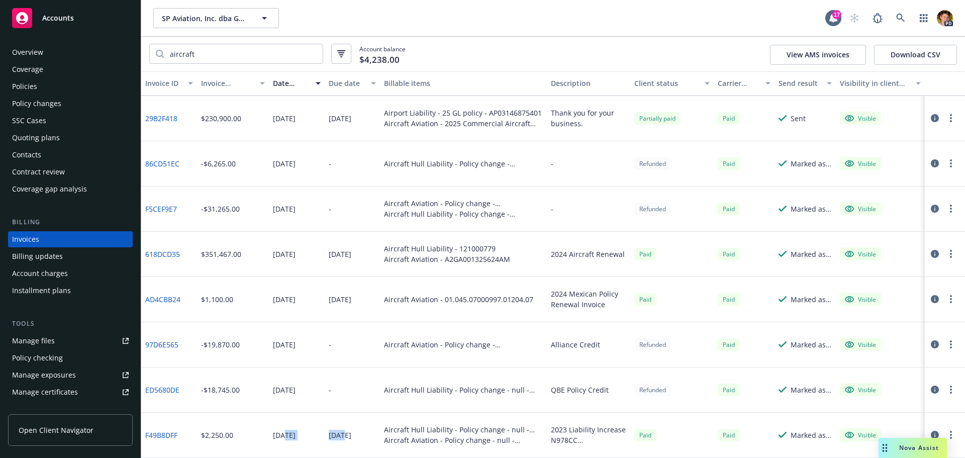
drag, startPoint x: 283, startPoint y: 435, endPoint x: 349, endPoint y: 434, distance: 65.3
click at [346, 435] on div "F49B8DFF $2,250.00 07/07/2023 07/21/2023 Aircraft Hull Liability - Policy chang…" at bounding box center [552, 434] width 823 height 45
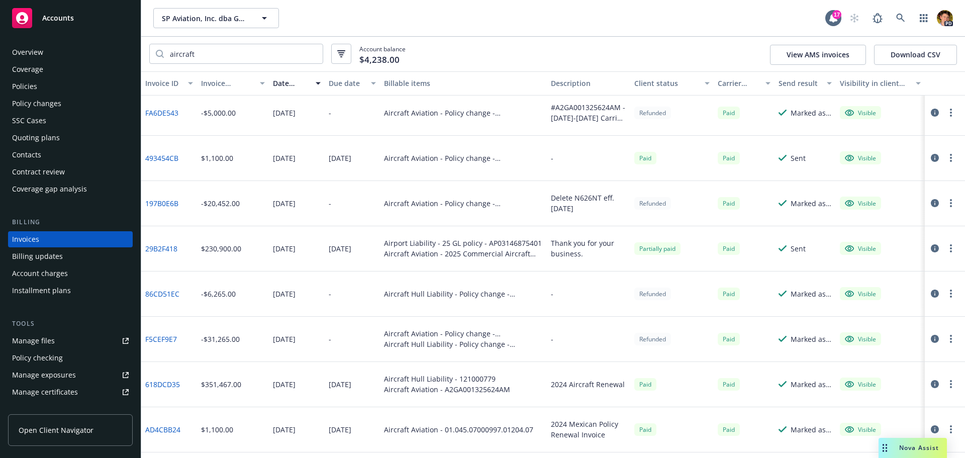
scroll to position [0, 0]
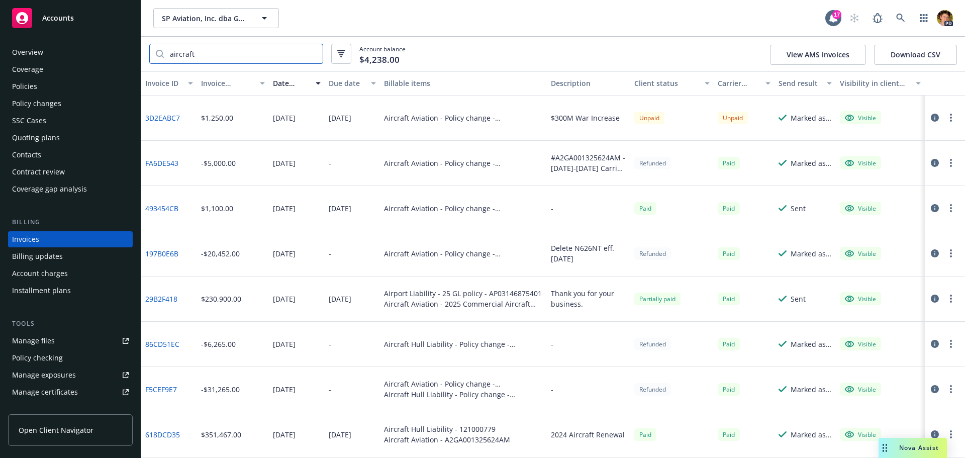
click at [241, 58] on input "aircraft" at bounding box center [243, 53] width 159 height 19
click at [226, 20] on span "SP Aviation, Inc. dba Goodjet (Commercial)" at bounding box center [205, 18] width 87 height 11
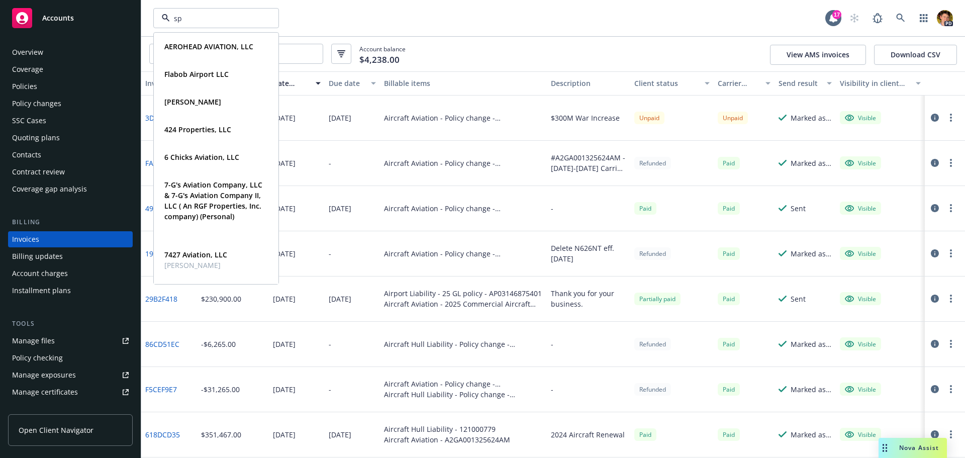
type input "sp a"
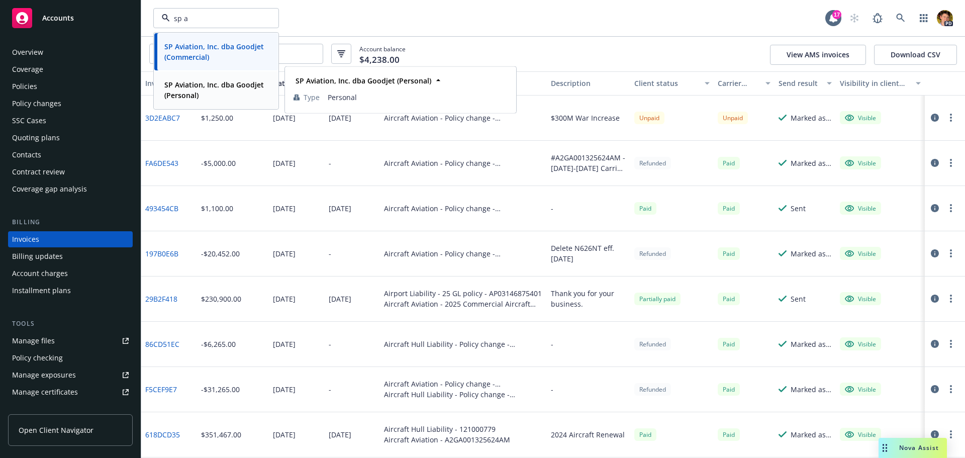
click at [208, 86] on strong "SP Aviation, Inc. dba Goodjet (Personal)" at bounding box center [213, 90] width 99 height 20
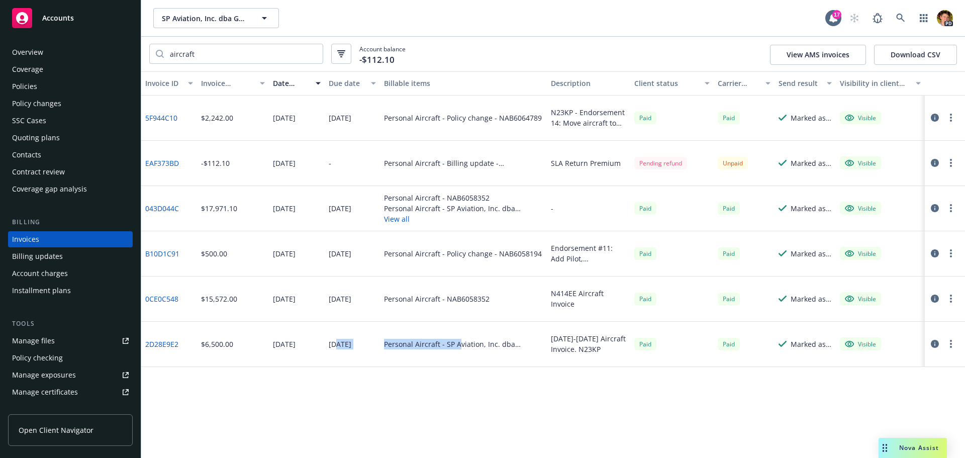
drag, startPoint x: 459, startPoint y: 349, endPoint x: 325, endPoint y: 351, distance: 133.7
click at [331, 348] on div "2D28E9E2 $6,500.00 12/18/2023 01/01/2024 Personal Aircraft - SP Aviation, Inc. …" at bounding box center [552, 344] width 823 height 45
click at [439, 344] on div "Personal Aircraft - SP Aviation, Inc. dba Goodjet (Personal) - NAB6058194" at bounding box center [463, 344] width 159 height 11
drag, startPoint x: 439, startPoint y: 344, endPoint x: 604, endPoint y: 352, distance: 166.0
click at [604, 352] on div "2D28E9E2 $6,500.00 12/18/2023 01/01/2024 Personal Aircraft - SP Aviation, Inc. …" at bounding box center [552, 344] width 823 height 45
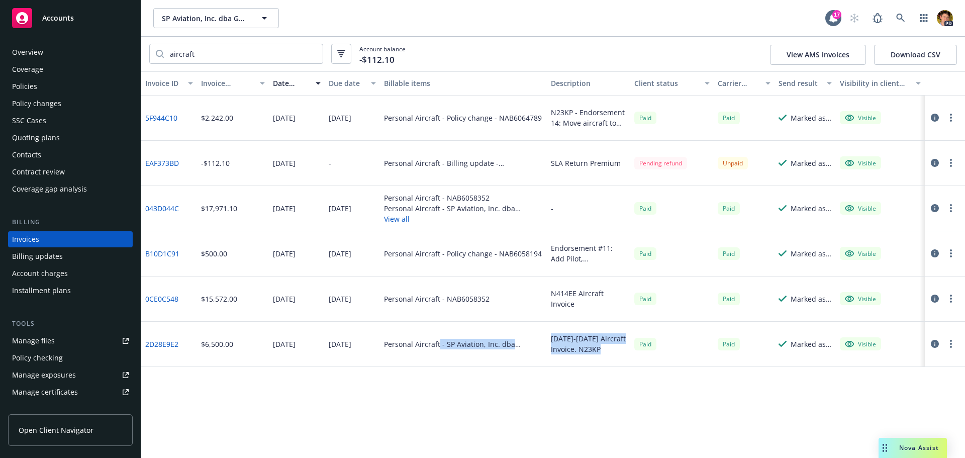
click at [470, 334] on div "Personal Aircraft - SP Aviation, Inc. dba Goodjet (Personal) - NAB6058194" at bounding box center [463, 344] width 167 height 45
click at [210, 348] on div "$6,500.00" at bounding box center [217, 344] width 32 height 11
click at [177, 347] on link "2D28E9E2" at bounding box center [161, 344] width 33 height 11
click at [312, 55] on input "aircraft" at bounding box center [243, 53] width 159 height 19
click at [246, 21] on span "SP Aviation, Inc. dba Goodjet (Personal)" at bounding box center [205, 18] width 87 height 11
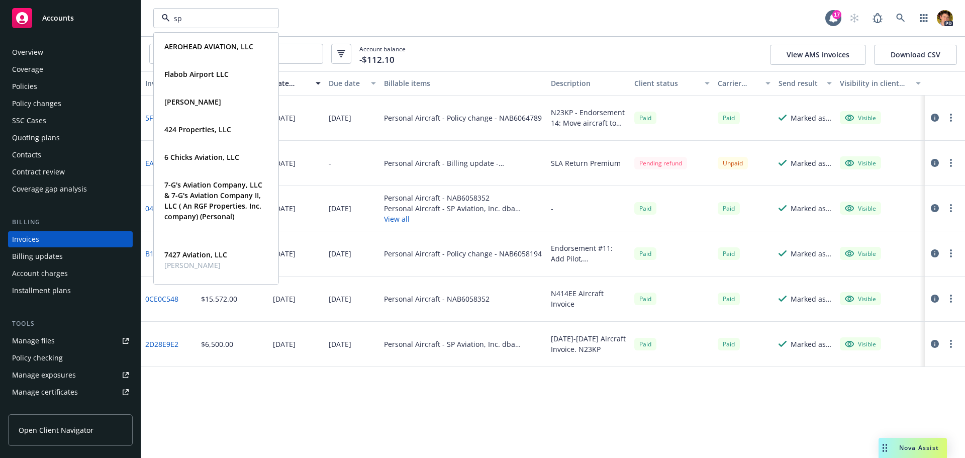
type input "sp a"
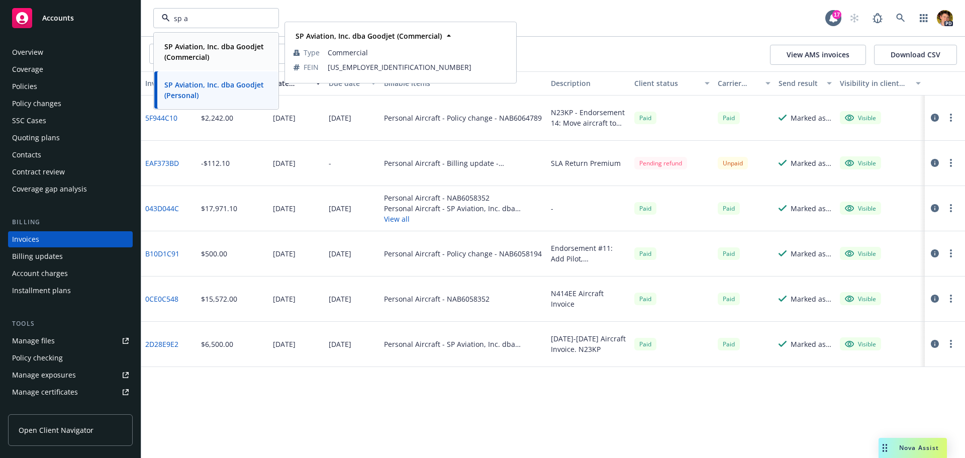
click at [214, 54] on span "SP Aviation, Inc. dba Goodjet (Commercial)" at bounding box center [214, 51] width 101 height 21
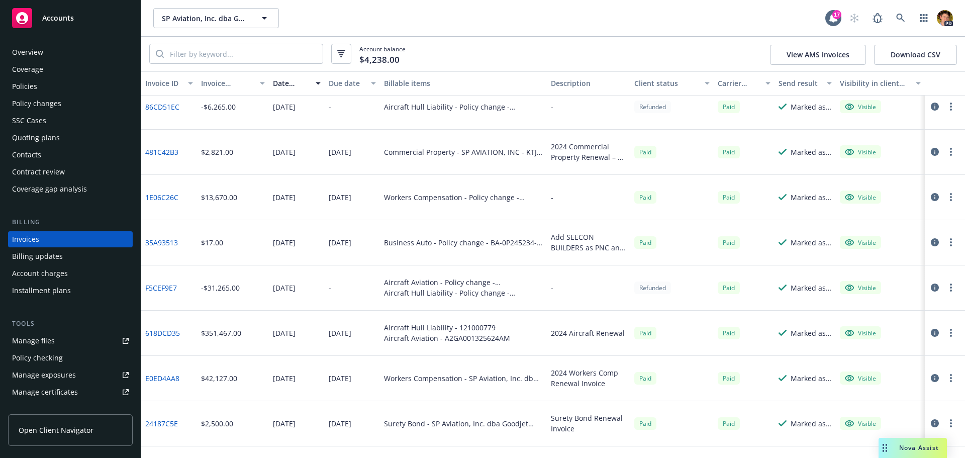
scroll to position [452, 0]
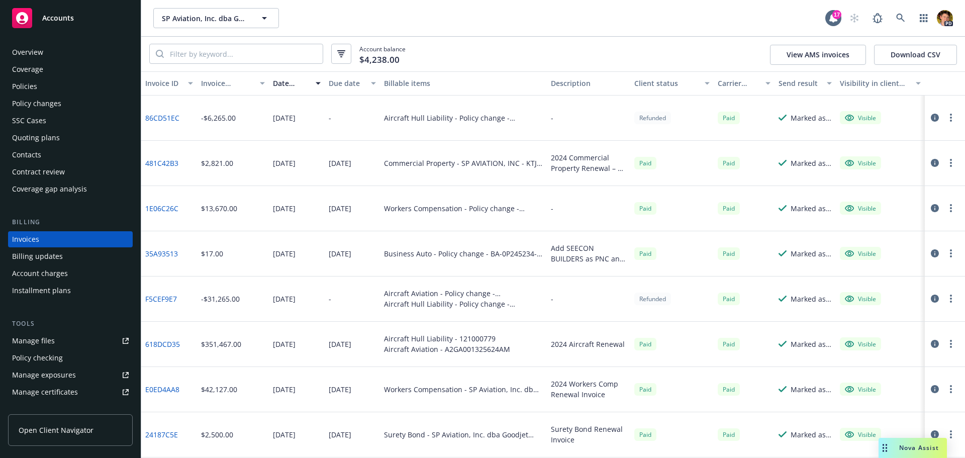
click at [165, 345] on link "618DCD35" at bounding box center [162, 344] width 35 height 11
click at [200, 20] on span "SP Aviation, Inc. dba Goodjet (Commercial)" at bounding box center [205, 18] width 87 height 11
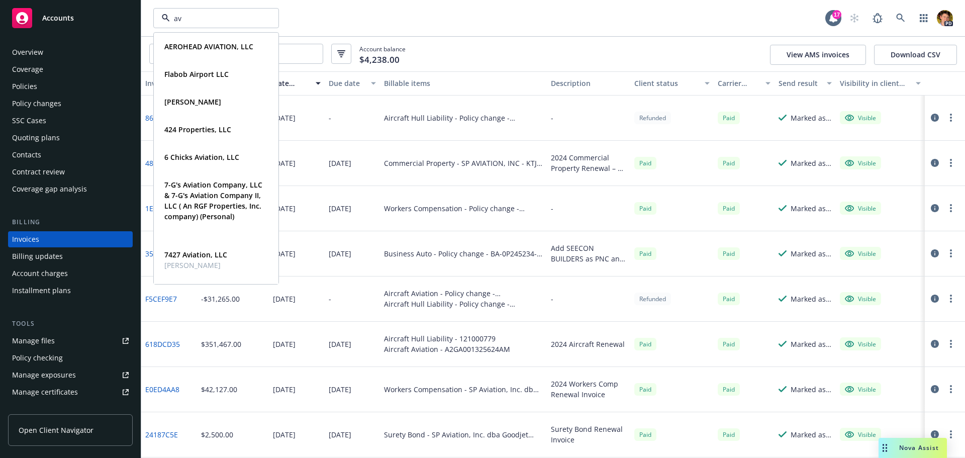
type input "av8"
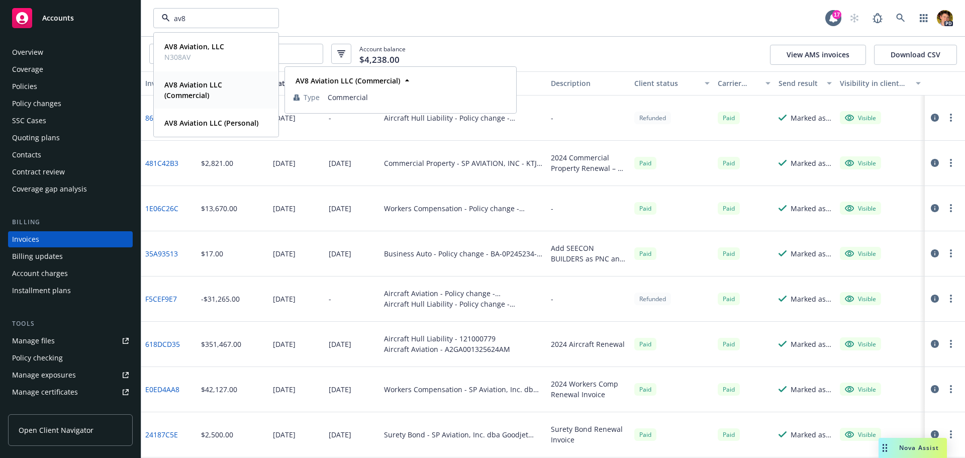
click at [208, 93] on strong "AV8 Aviation LLC (Commercial)" at bounding box center [193, 90] width 58 height 20
type input "SP Aviation, Inc. dba Goodjet (Commercial)"
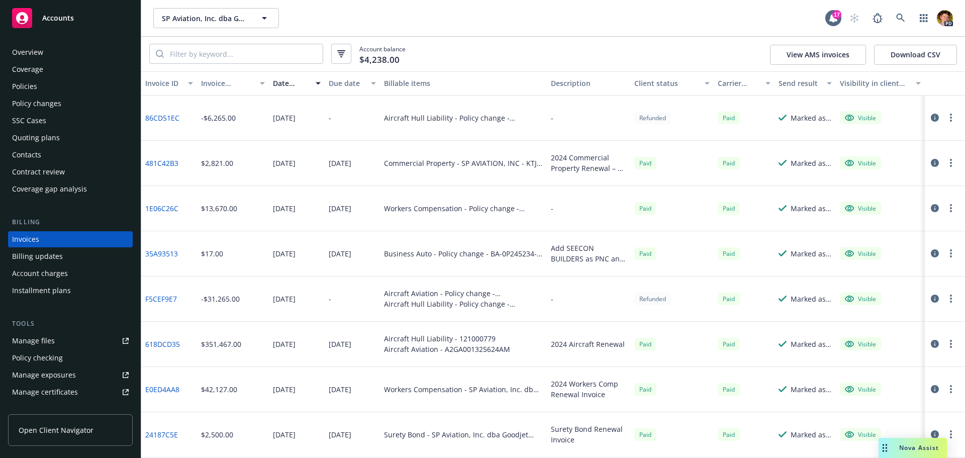
type input "AV8 Aviation LLC (Commercial)"
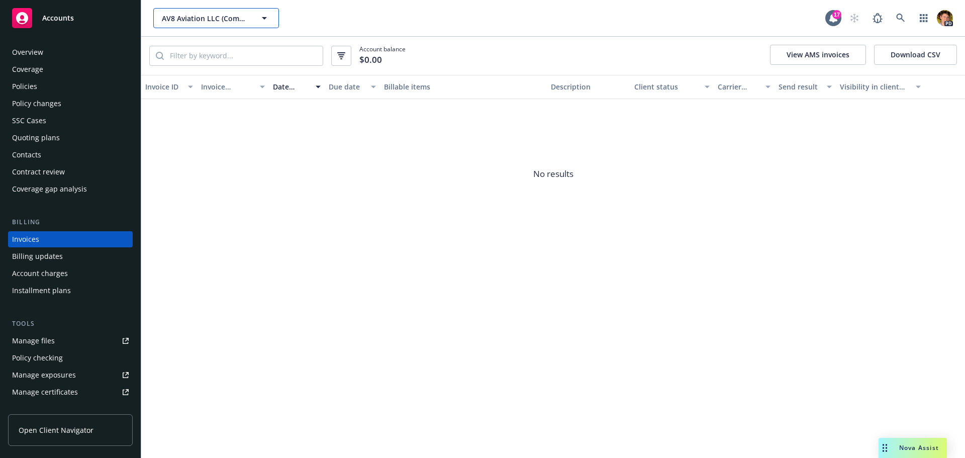
click at [233, 17] on span "AV8 Aviation LLC (Commercial)" at bounding box center [205, 18] width 87 height 11
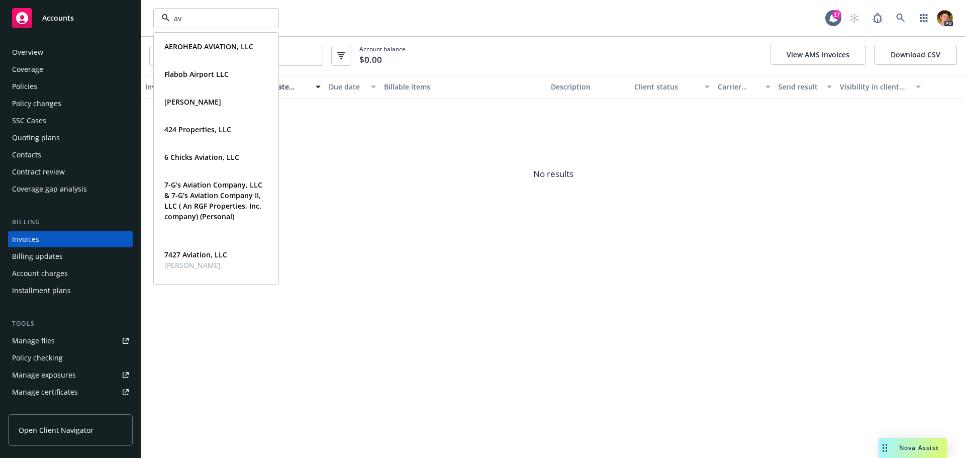
type input "av8"
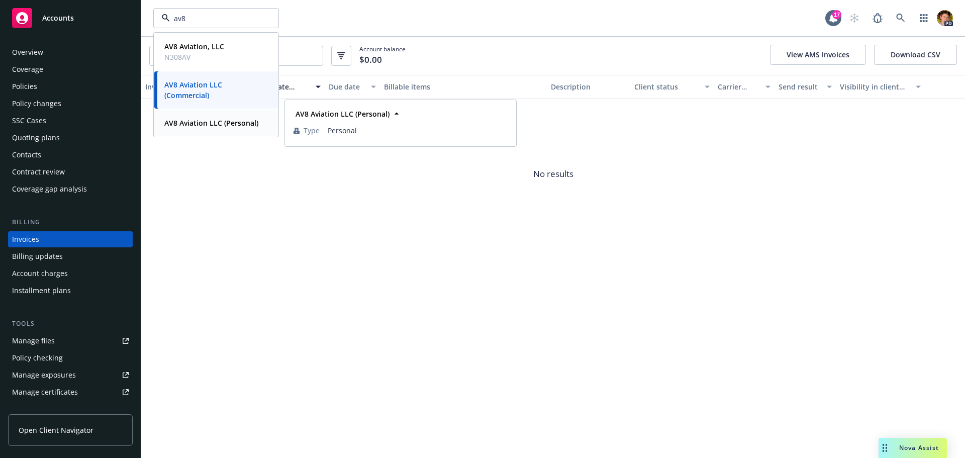
click at [201, 126] on strong "AV8 Aviation LLC (Personal)" at bounding box center [211, 123] width 94 height 10
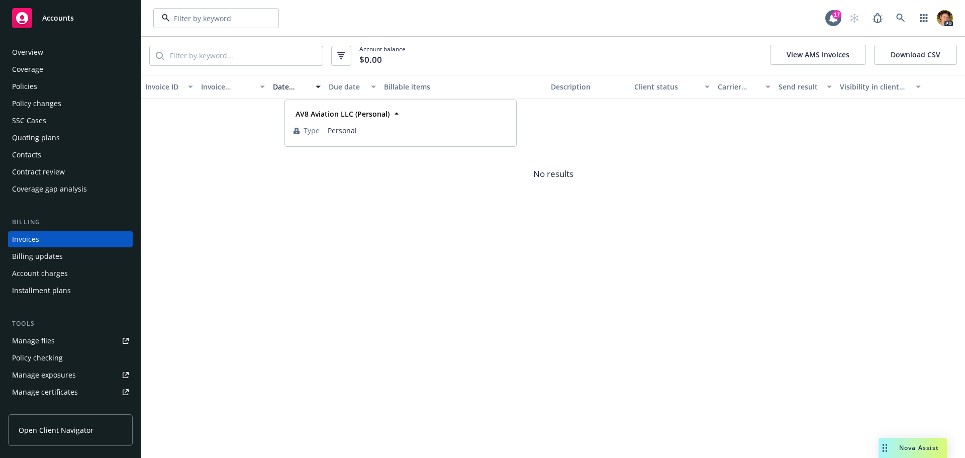
type input "AV8 Aviation LLC (Commercial)"
type input "AV8 Aviation LLC (Personal)"
click at [226, 19] on span "AV8 Aviation LLC (Personal)" at bounding box center [205, 18] width 87 height 11
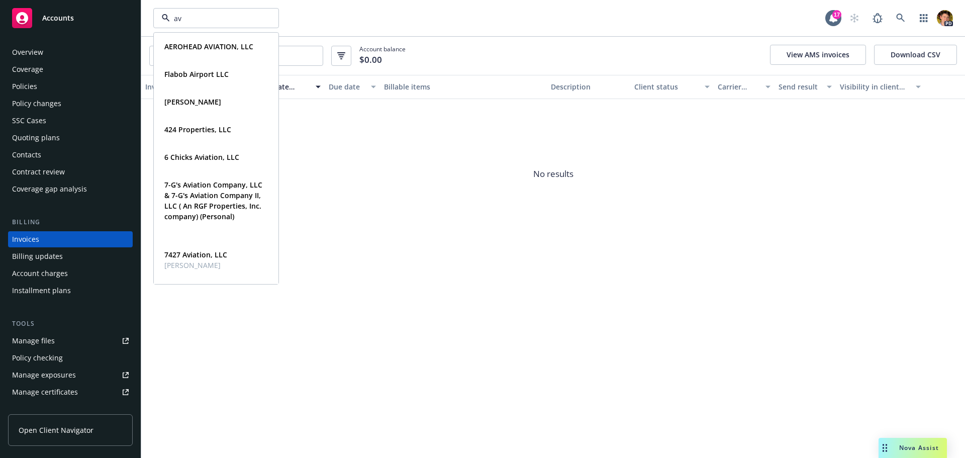
type input "av8"
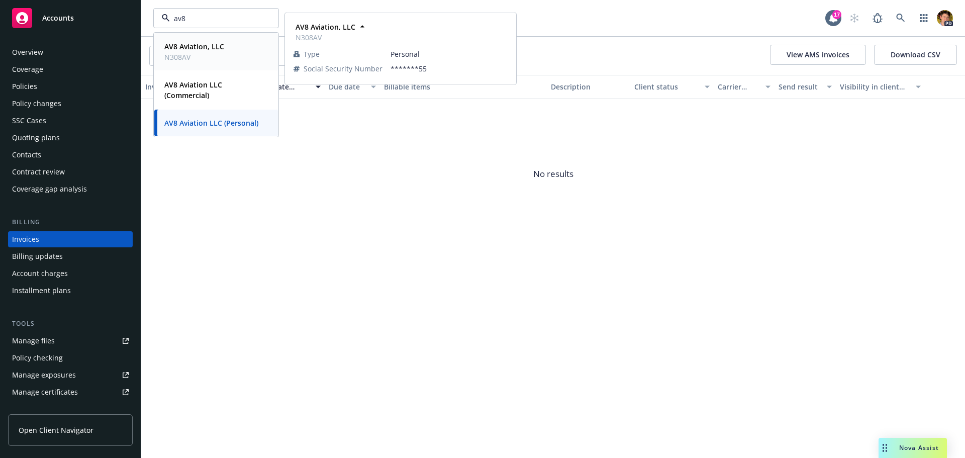
click at [203, 55] on span "N308AV" at bounding box center [194, 57] width 60 height 11
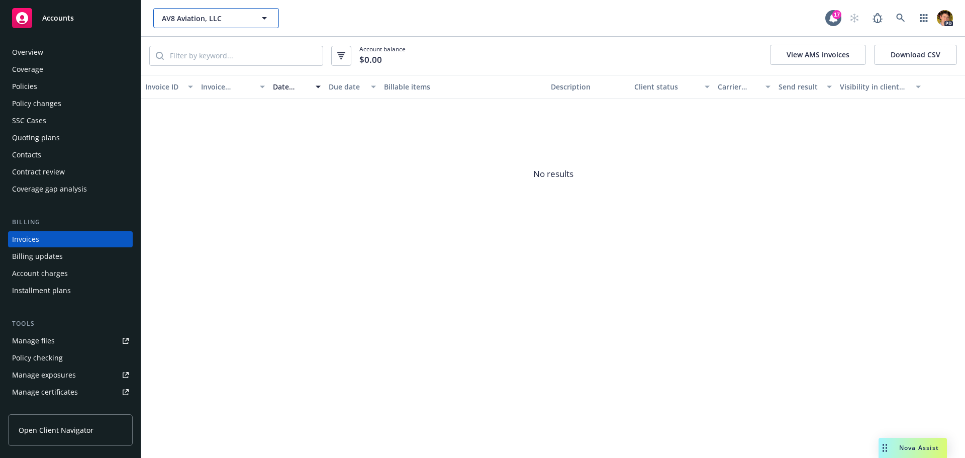
click at [201, 25] on button "AV8 Aviation, LLC" at bounding box center [216, 18] width 126 height 20
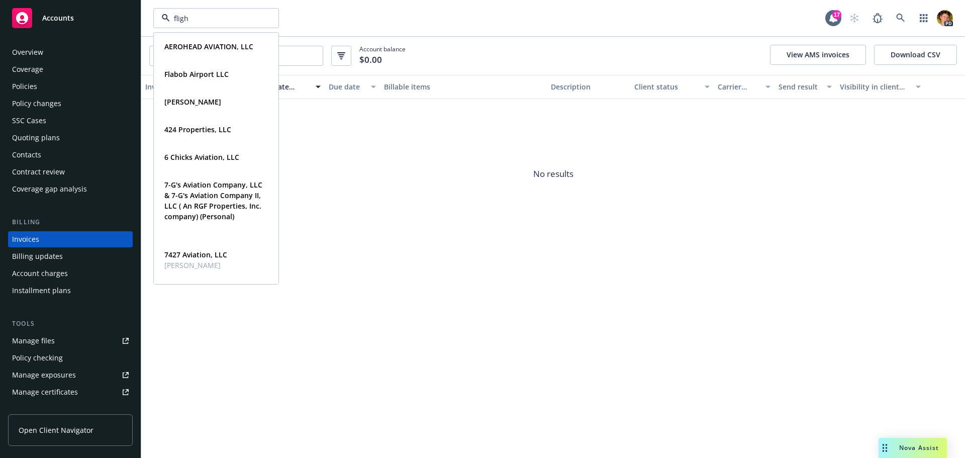
type input "flight"
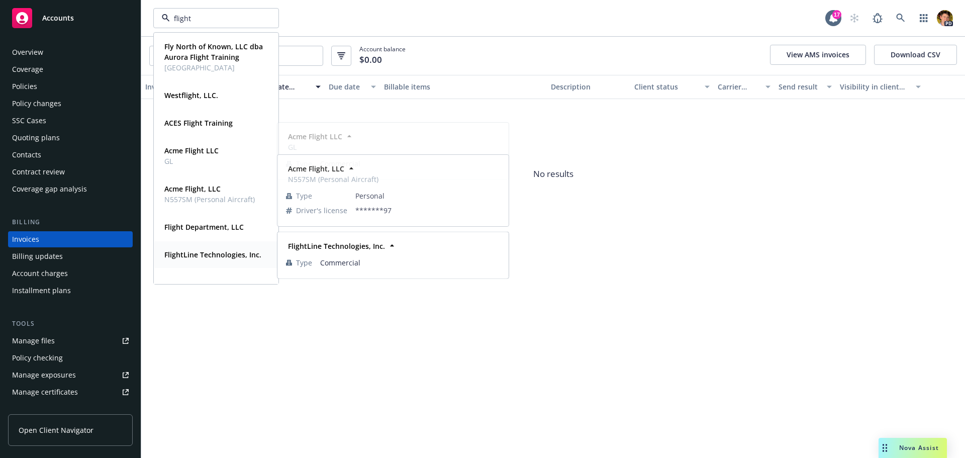
click at [210, 262] on div "FlightLine Technologies, Inc." at bounding box center [211, 254] width 103 height 15
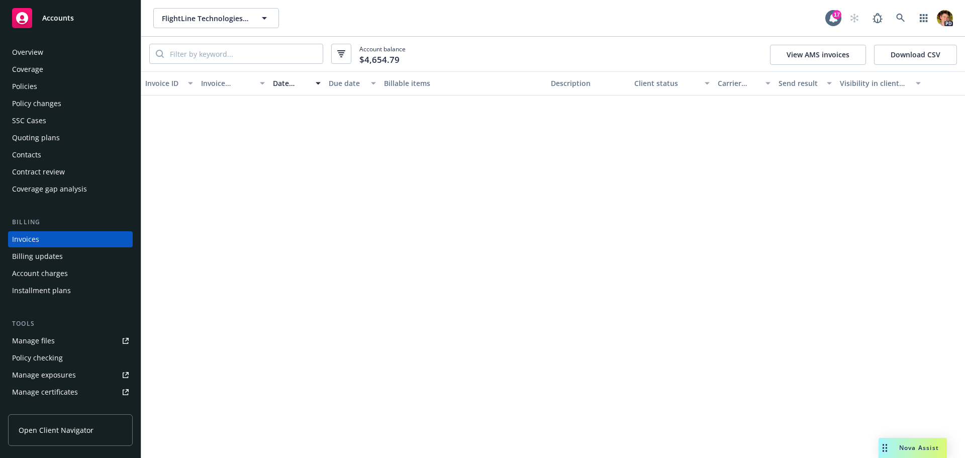
click at [39, 89] on div "Policies" at bounding box center [70, 86] width 117 height 16
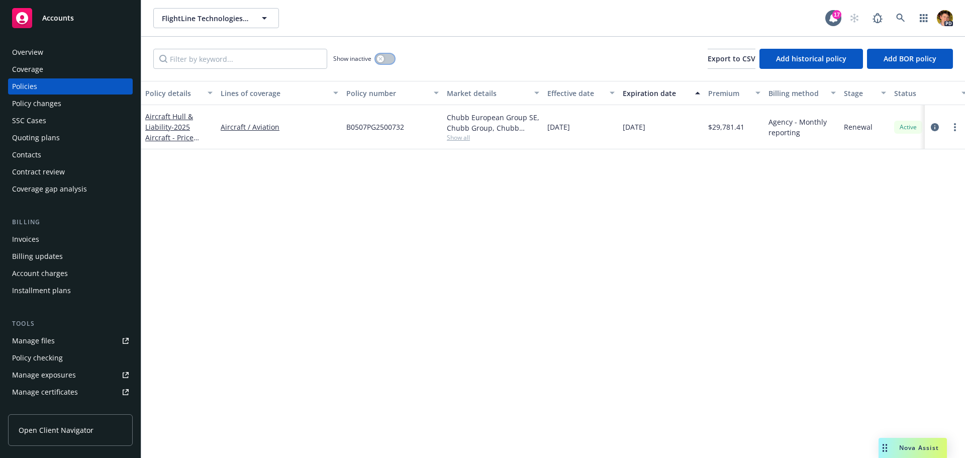
click at [381, 61] on div "button" at bounding box center [380, 58] width 7 height 7
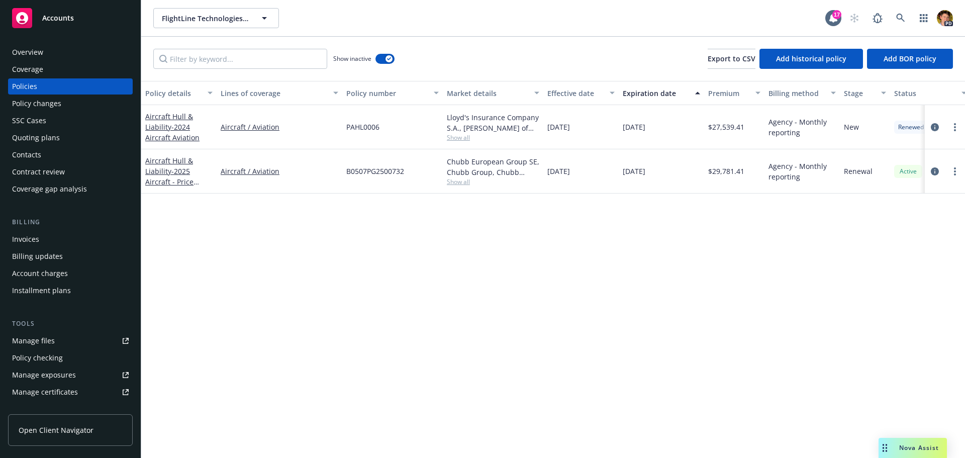
click at [48, 236] on div "Invoices" at bounding box center [70, 239] width 117 height 16
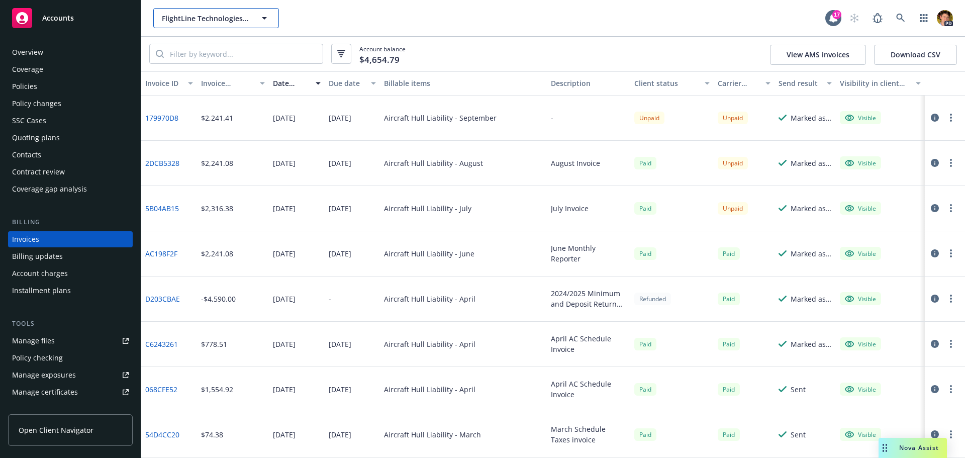
click at [204, 18] on span "FlightLine Technologies, Inc." at bounding box center [205, 18] width 87 height 11
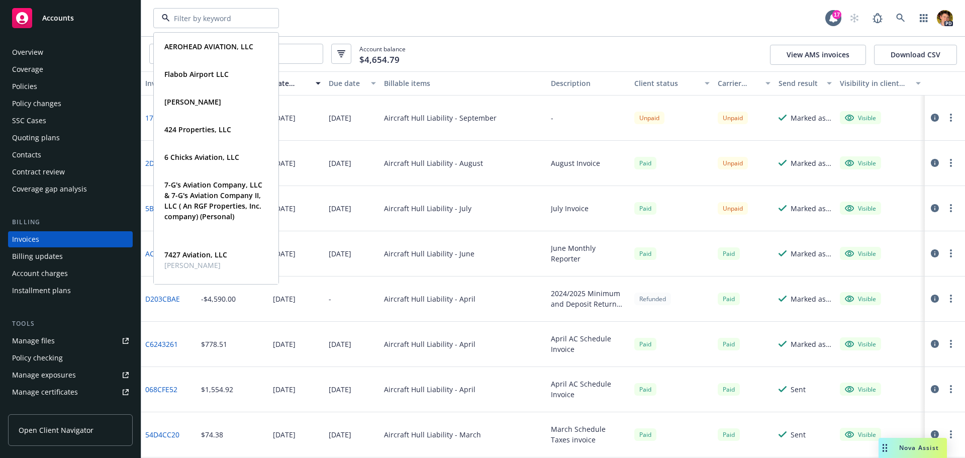
paste input "Malvey"
type input "Malvey"
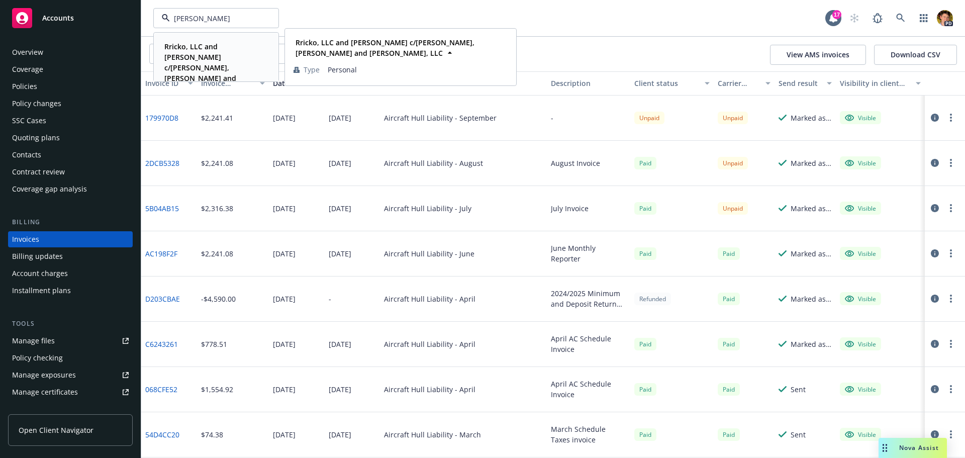
click at [204, 47] on strong "Rricko, LLC and Steven Malvey c/o Orrick, Herrington and Sutcliff, LLC" at bounding box center [200, 68] width 73 height 52
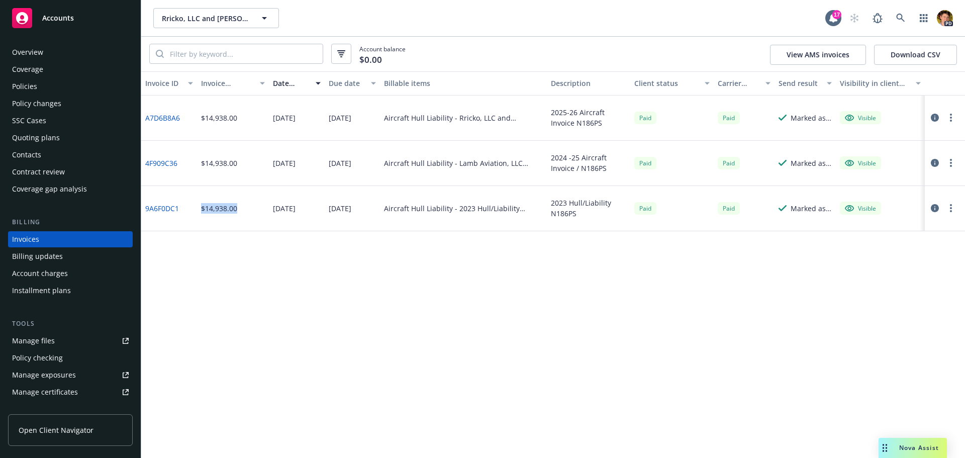
drag, startPoint x: 229, startPoint y: 210, endPoint x: 178, endPoint y: 210, distance: 50.2
click at [178, 210] on div "9A6F0DC1 $14,938.00 04/06/2023 04/09/2023 Aircraft Hull Liability - 2023 Hull/L…" at bounding box center [552, 208] width 823 height 45
drag, startPoint x: 261, startPoint y: 162, endPoint x: 187, endPoint y: 166, distance: 74.0
click at [188, 166] on div "4F909C36 $14,938.00 04/01/2024 04/23/2024 Aircraft Hull Liability - Lamb Aviati…" at bounding box center [552, 163] width 823 height 45
click at [935, 163] on icon "button" at bounding box center [934, 163] width 8 height 8
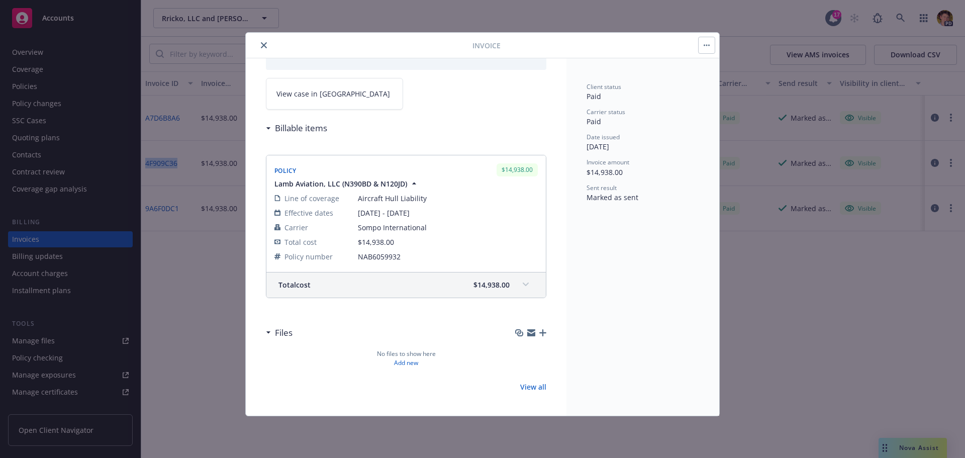
scroll to position [61, 0]
click at [524, 284] on span at bounding box center [525, 284] width 16 height 16
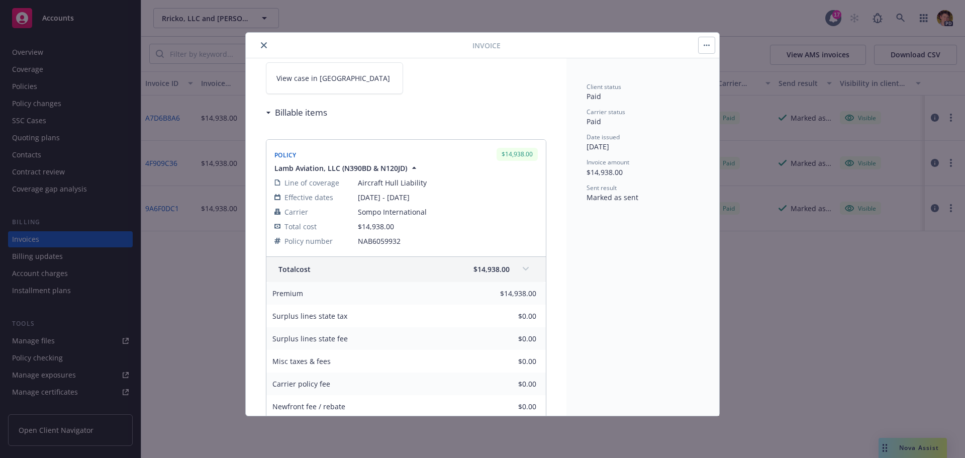
scroll to position [11, 0]
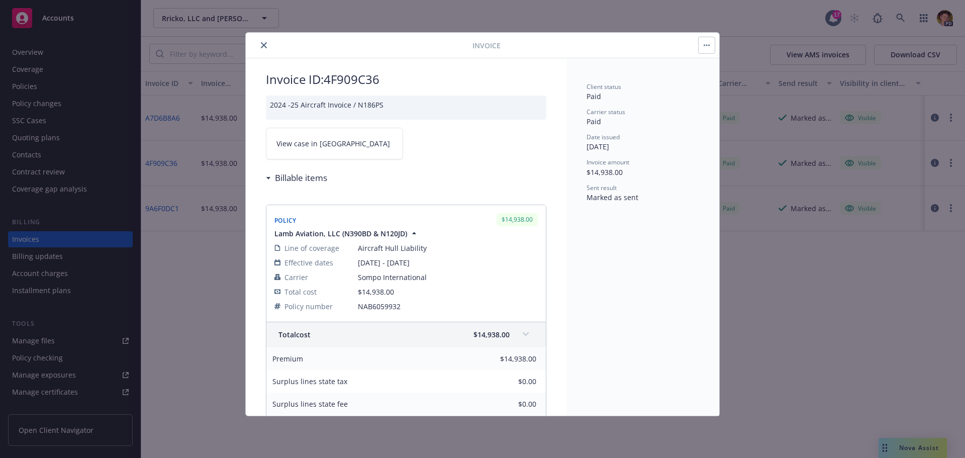
drag, startPoint x: 268, startPoint y: 42, endPoint x: 253, endPoint y: 72, distance: 33.9
click at [267, 43] on button "close" at bounding box center [264, 45] width 12 height 12
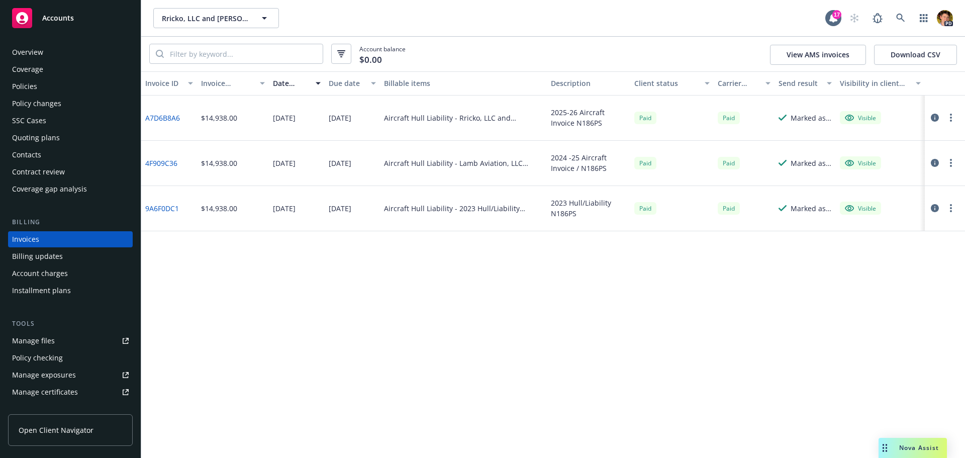
drag, startPoint x: 282, startPoint y: 164, endPoint x: 326, endPoint y: 161, distance: 43.8
click at [326, 161] on div "4F909C36 $14,938.00 04/01/2024 04/23/2024 Aircraft Hull Liability - Lamb Aviati…" at bounding box center [552, 163] width 823 height 45
click at [229, 10] on button "Rricko, LLC and Steven Malvey c/o Orrick, Herrington and Sutcliff, LLC" at bounding box center [216, 18] width 126 height 20
type input "farm a"
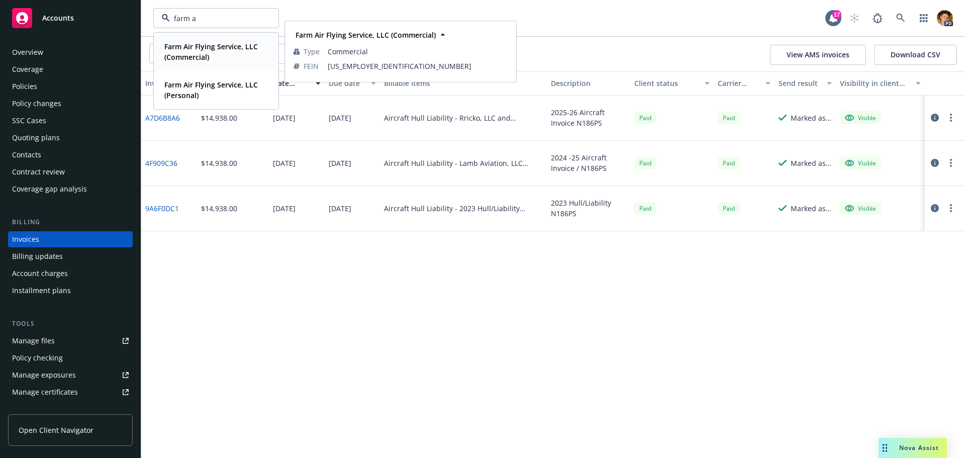
click at [205, 53] on strong "Farm Air Flying Service, LLC (Commercial)" at bounding box center [210, 52] width 93 height 20
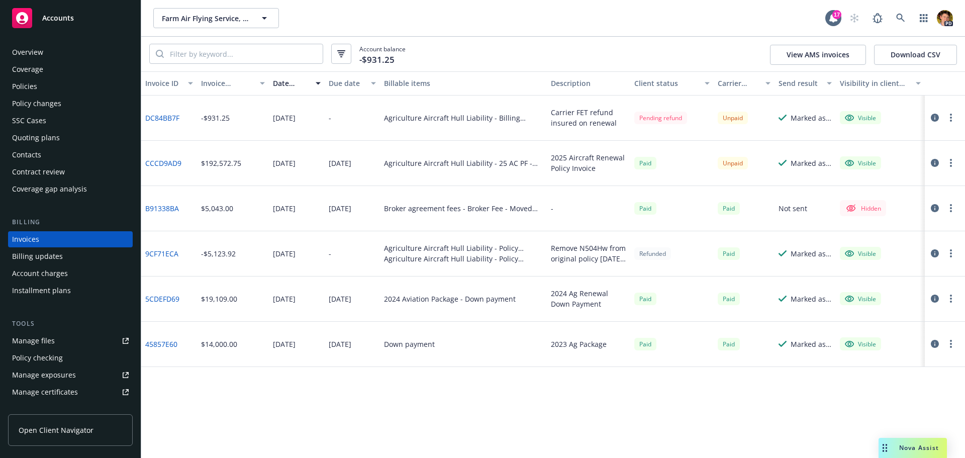
click at [27, 88] on div "Policies" at bounding box center [24, 86] width 25 height 16
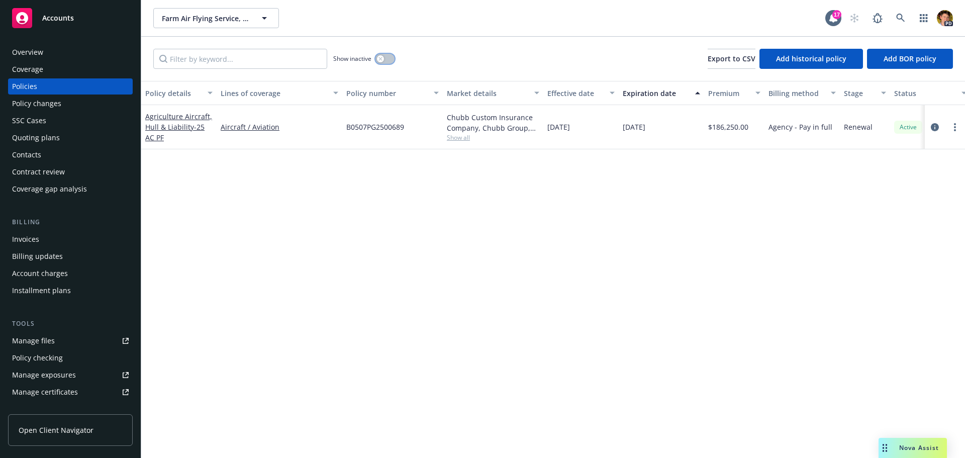
click at [392, 62] on button "button" at bounding box center [384, 59] width 19 height 10
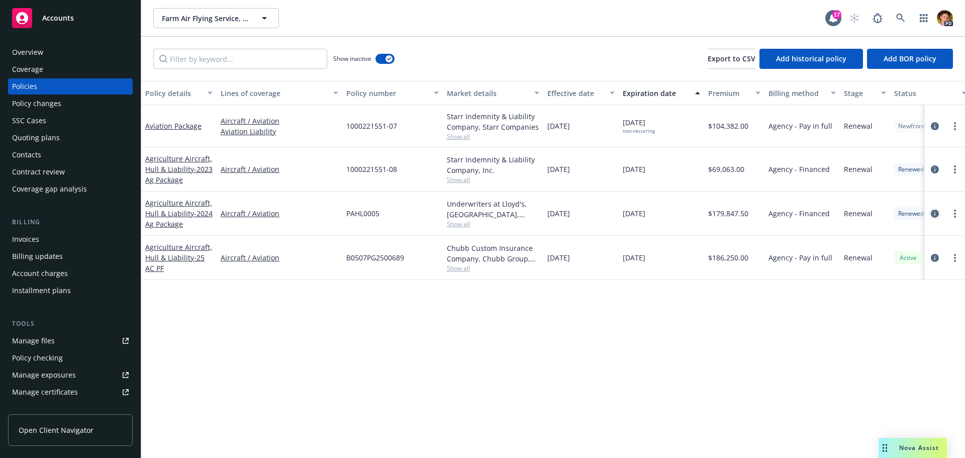
click at [932, 216] on icon "circleInformation" at bounding box center [934, 214] width 8 height 8
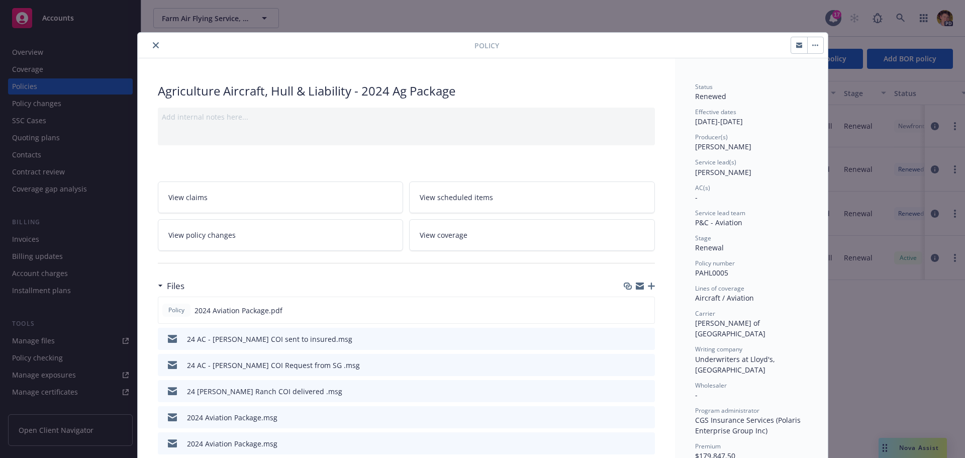
click at [318, 240] on link "View policy changes" at bounding box center [281, 235] width 246 height 32
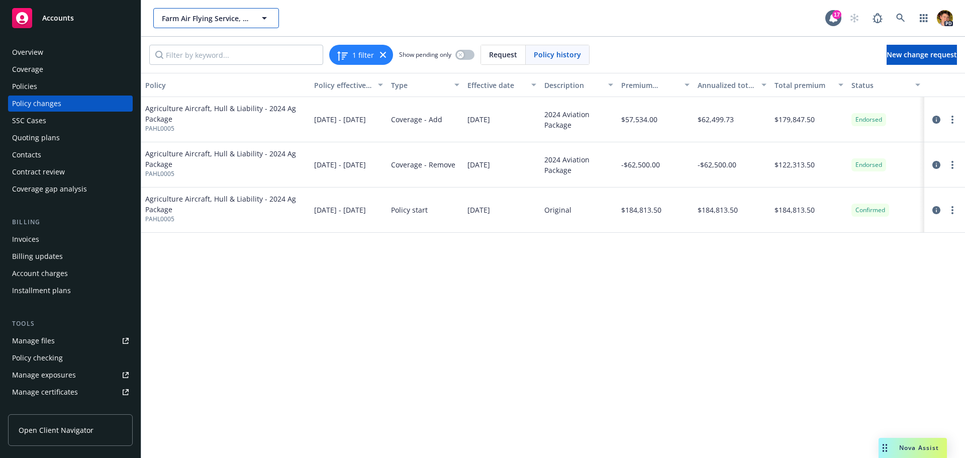
drag, startPoint x: 203, startPoint y: 8, endPoint x: 207, endPoint y: 17, distance: 9.9
click at [205, 11] on button "Farm Air Flying Service, LLC (Commercial)" at bounding box center [216, 18] width 126 height 20
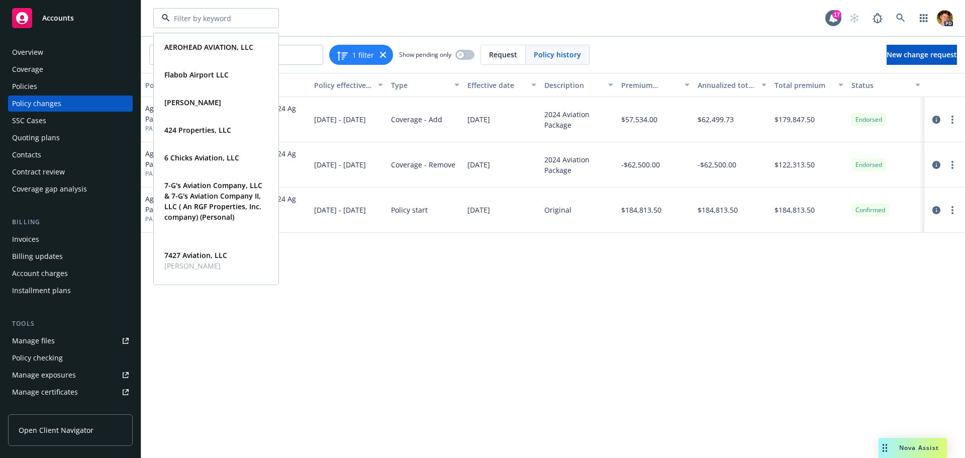
click at [209, 26] on div at bounding box center [216, 18] width 126 height 20
click at [190, 23] on input at bounding box center [214, 18] width 88 height 11
type input "thiel"
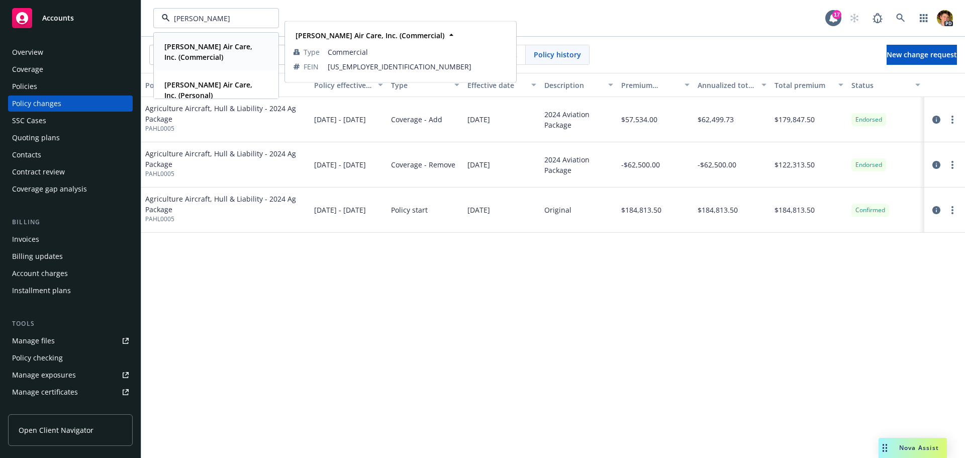
click at [204, 49] on strong "Thiel Air Care, Inc. (Commercial)" at bounding box center [208, 52] width 88 height 20
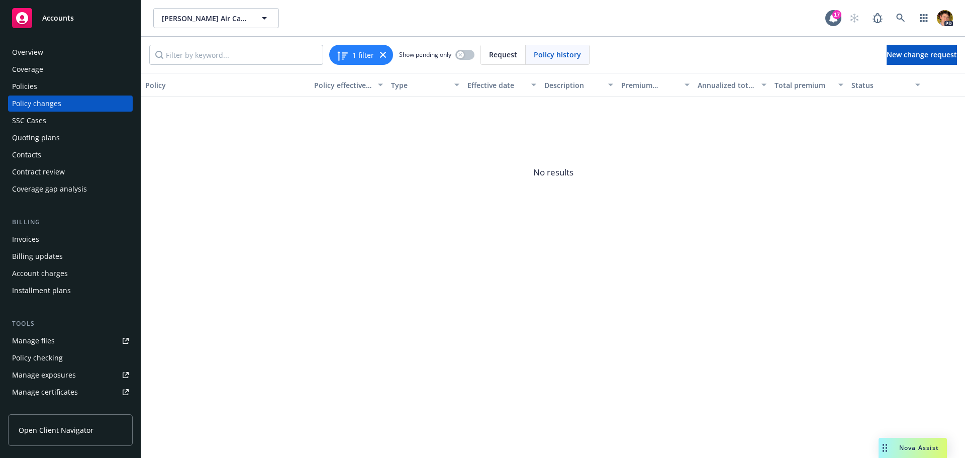
click at [40, 238] on div "Invoices" at bounding box center [70, 239] width 117 height 16
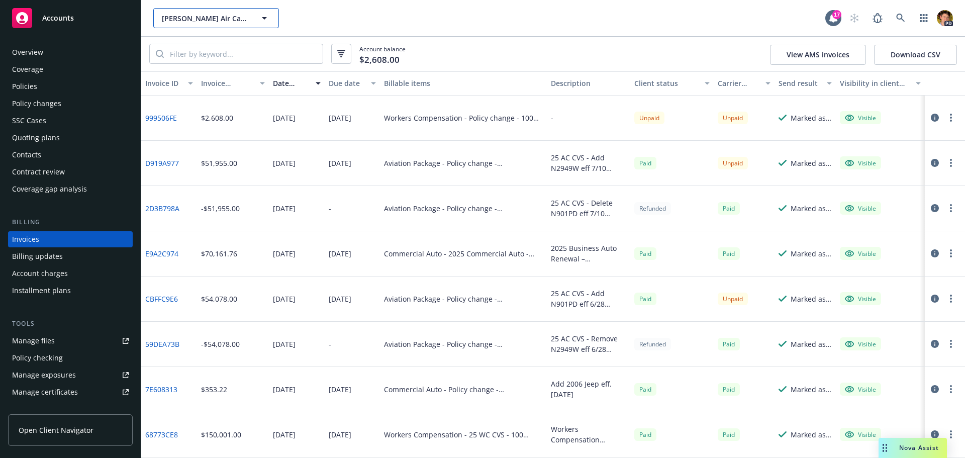
click at [230, 18] on span "Thiel Air Care, Inc. (Commercial)" at bounding box center [205, 18] width 87 height 11
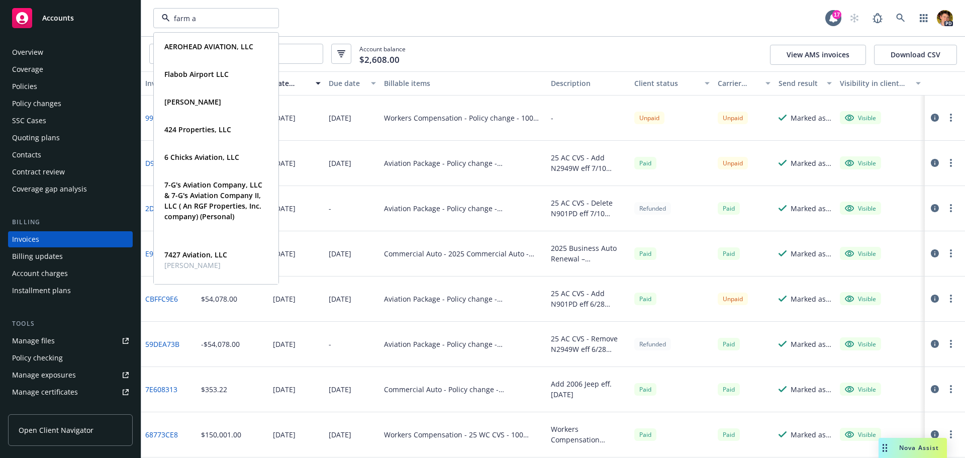
type input "farm a"
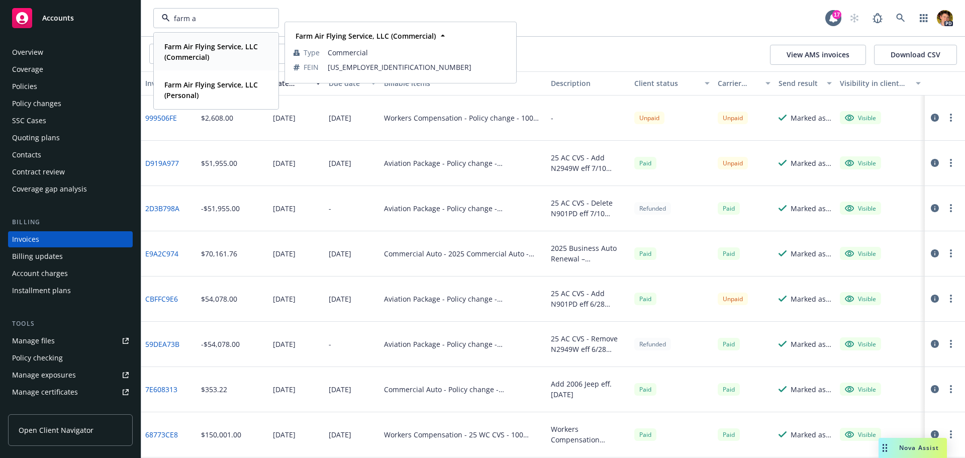
click at [222, 49] on strong "Farm Air Flying Service, LLC (Commercial)" at bounding box center [210, 52] width 93 height 20
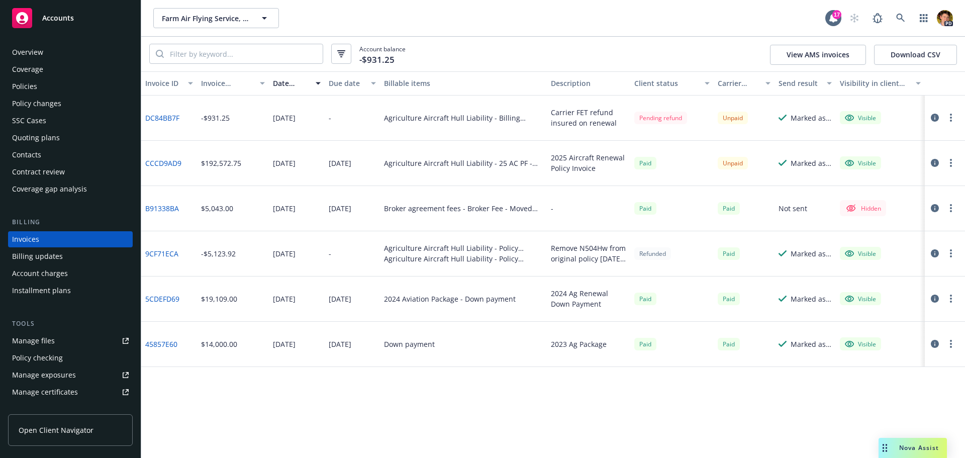
drag, startPoint x: 356, startPoint y: 158, endPoint x: 418, endPoint y: 167, distance: 62.5
click at [410, 167] on div "CCCD9AD9 $192,572.75 04/16/2025 04/30/2025 Agriculture Aircraft Hull Liability …" at bounding box center [552, 163] width 823 height 45
click at [211, 8] on button "Farm Air Flying Service, LLC (Commercial)" at bounding box center [216, 18] width 126 height 20
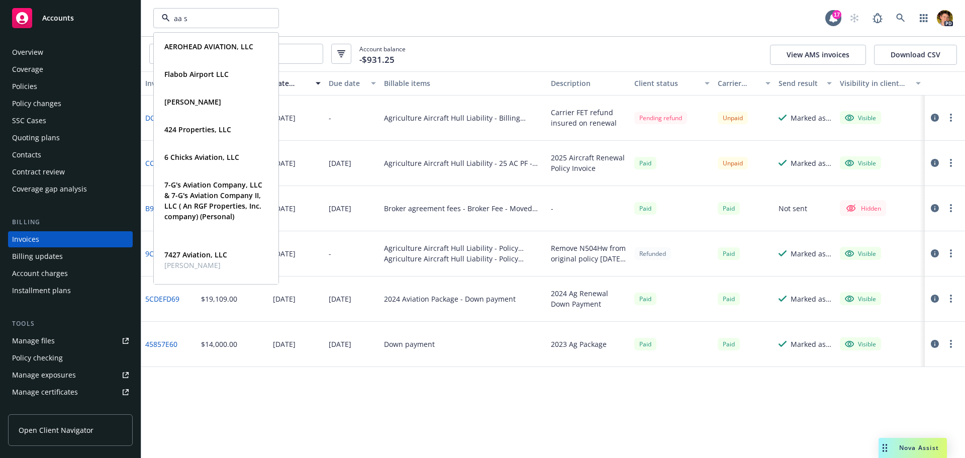
type input "aa sa"
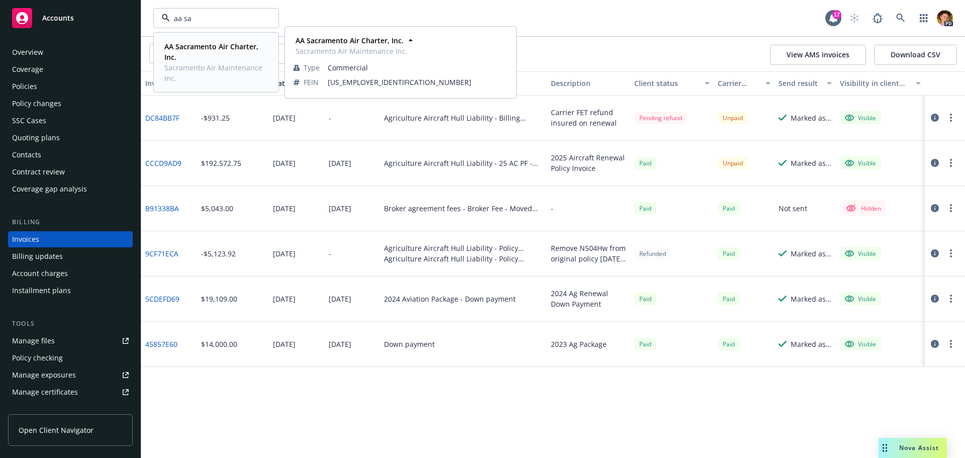
click at [213, 53] on span "AA Sacramento Air Charter, Inc." at bounding box center [214, 51] width 101 height 21
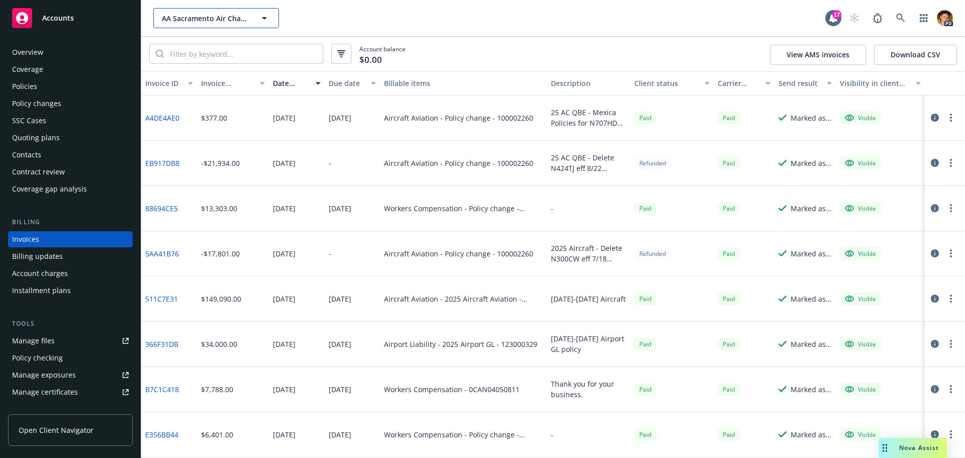
click at [217, 22] on span "AA Sacramento Air Charter, Inc." at bounding box center [205, 18] width 87 height 11
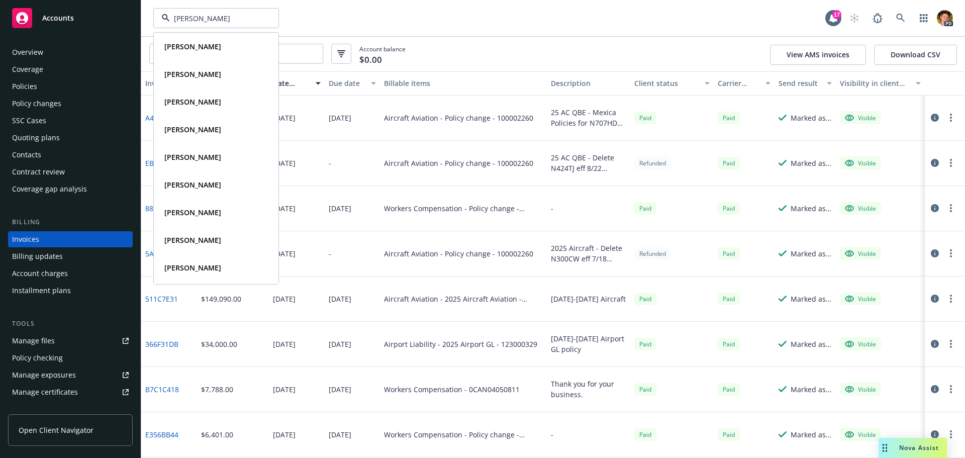
type input "loyd"
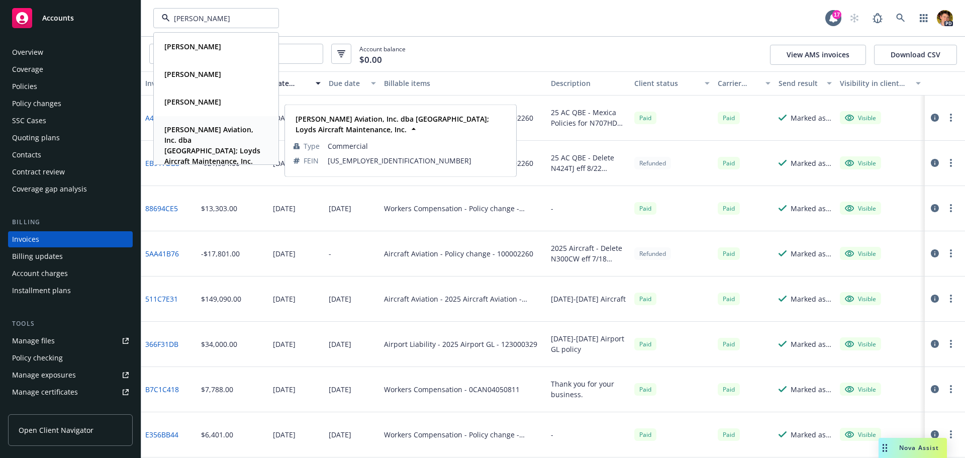
click at [212, 139] on strong "Loyd's Aviation, Inc. dba Bakersfield Jet Center; Loyds Aircraft Maintenance, I…" at bounding box center [212, 145] width 96 height 41
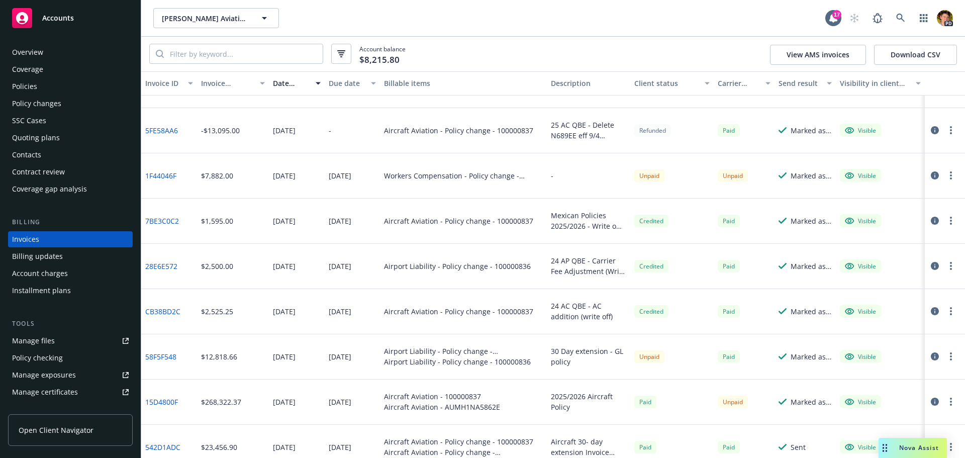
scroll to position [50, 0]
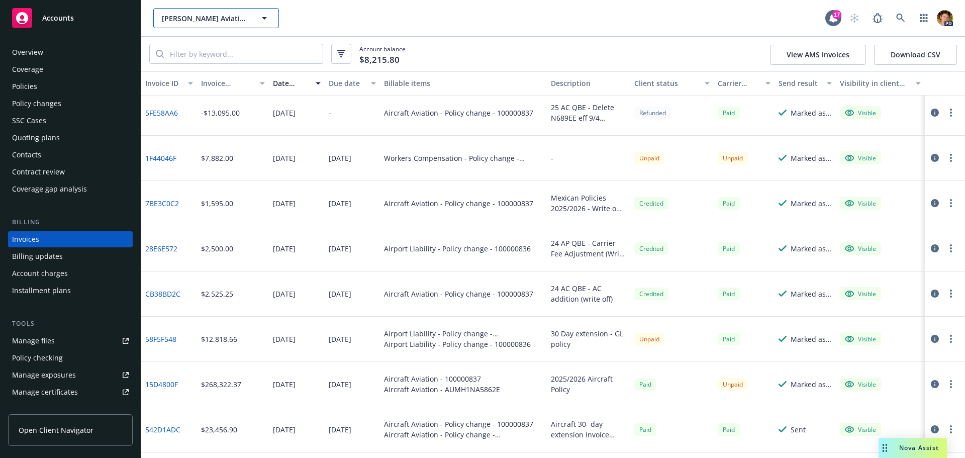
click at [225, 9] on button "Loyd's Aviation, Inc. dba Bakersfield Jet Center; Loyds Aircraft Maintenance, I…" at bounding box center [216, 18] width 126 height 20
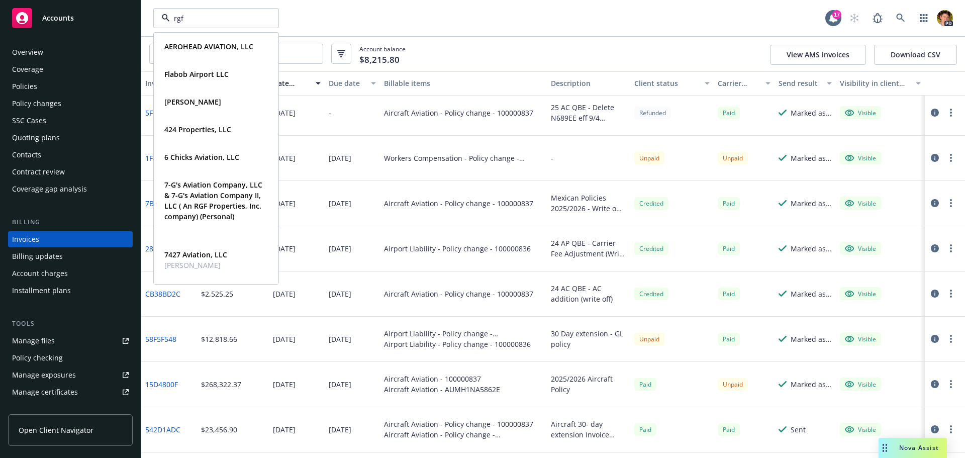
type input "rgf"
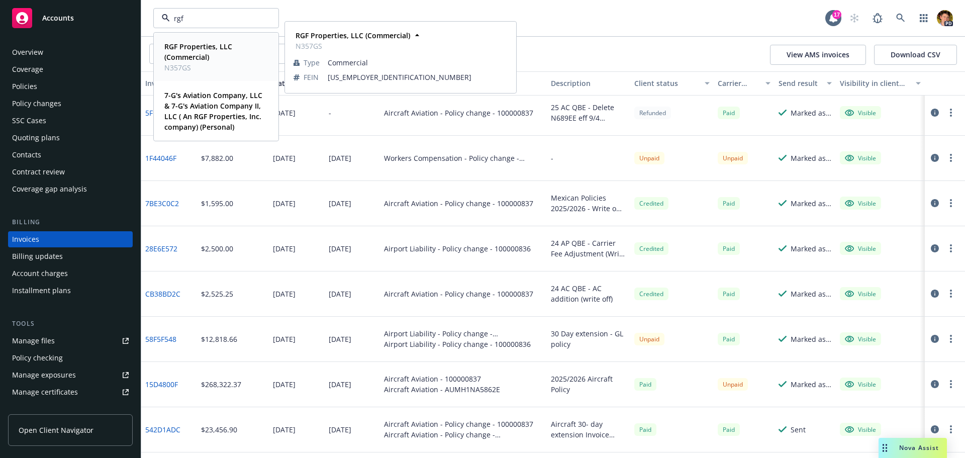
click at [210, 49] on strong "RGF Properties, LLC (Commercial)" at bounding box center [198, 52] width 68 height 20
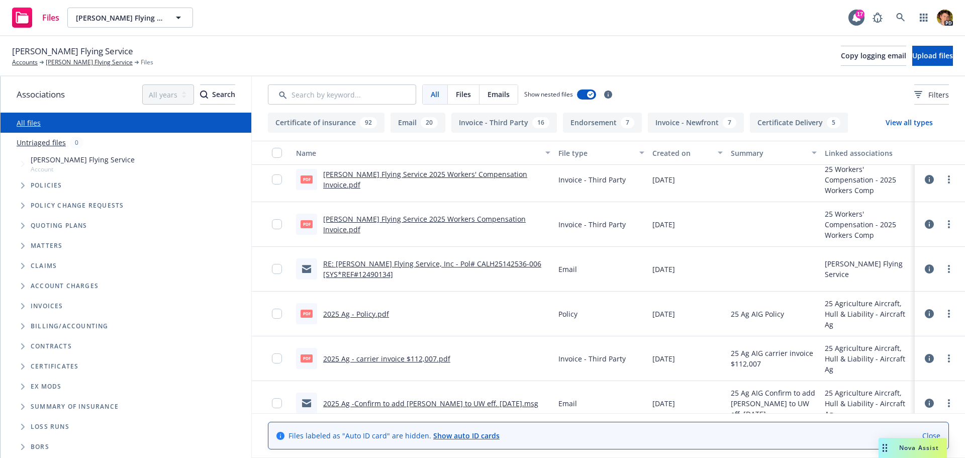
scroll to position [904, 0]
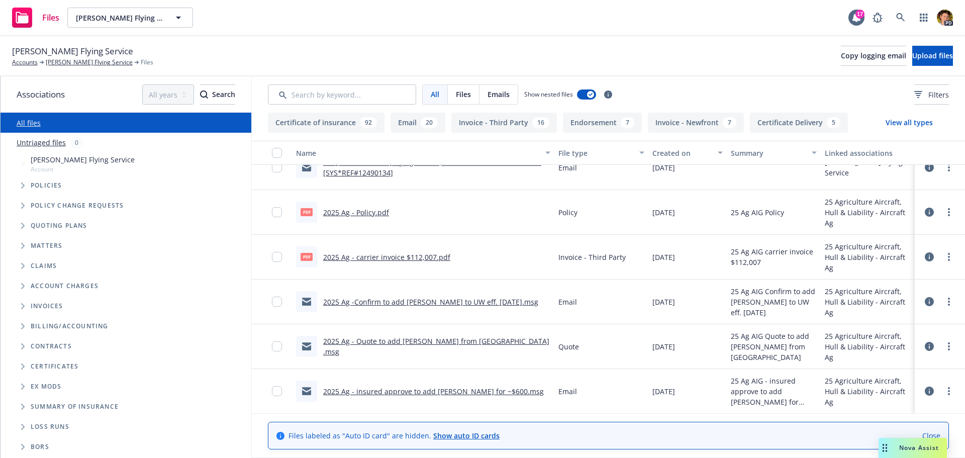
click at [371, 216] on link "2025 Ag - Policy.pdf" at bounding box center [356, 213] width 66 height 10
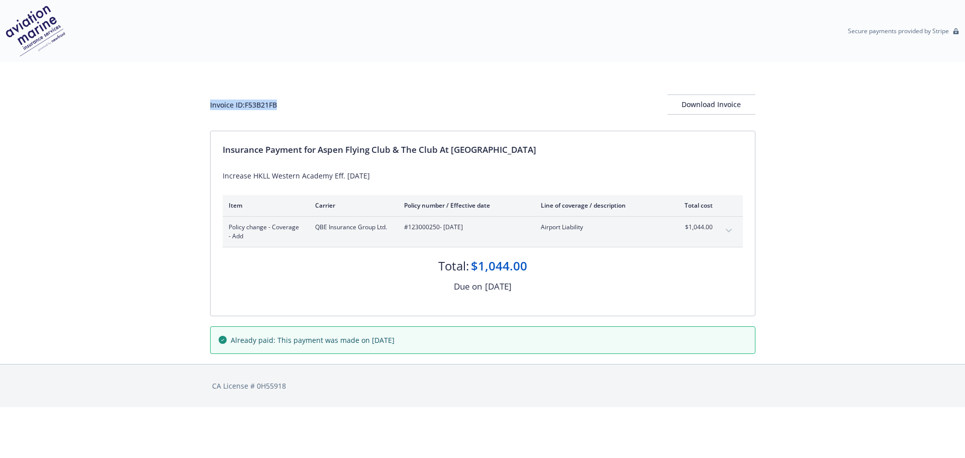
drag, startPoint x: 289, startPoint y: 104, endPoint x: 174, endPoint y: 96, distance: 115.8
click at [174, 96] on div "Invoice ID: F53B21FB Download Invoice Insurance Payment for Aspen Flying Club &…" at bounding box center [482, 212] width 965 height 301
copy div "Invoice ID: F53B21FB"
click at [732, 232] on button "expand content" at bounding box center [728, 231] width 16 height 16
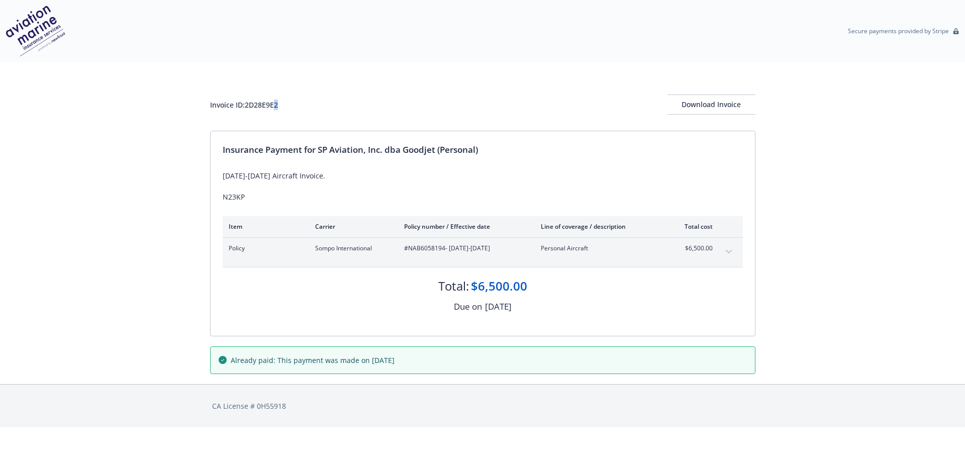
click at [270, 94] on div "Invoice ID: 2D28E9E2 Download Invoice" at bounding box center [482, 96] width 545 height 68
click at [206, 105] on div "Invoice ID: 2D28E9E2 Download Invoice Insurance Payment for SP Aviation, Inc. d…" at bounding box center [482, 223] width 965 height 322
click at [291, 105] on div "Invoice ID: 2D28E9E2 Download Invoice" at bounding box center [482, 104] width 545 height 20
drag, startPoint x: 266, startPoint y: 107, endPoint x: 148, endPoint y: 99, distance: 118.8
click at [148, 99] on div "Invoice ID: 2D28E9E2 Download Invoice Insurance Payment for SP Aviation, Inc. d…" at bounding box center [482, 223] width 965 height 322
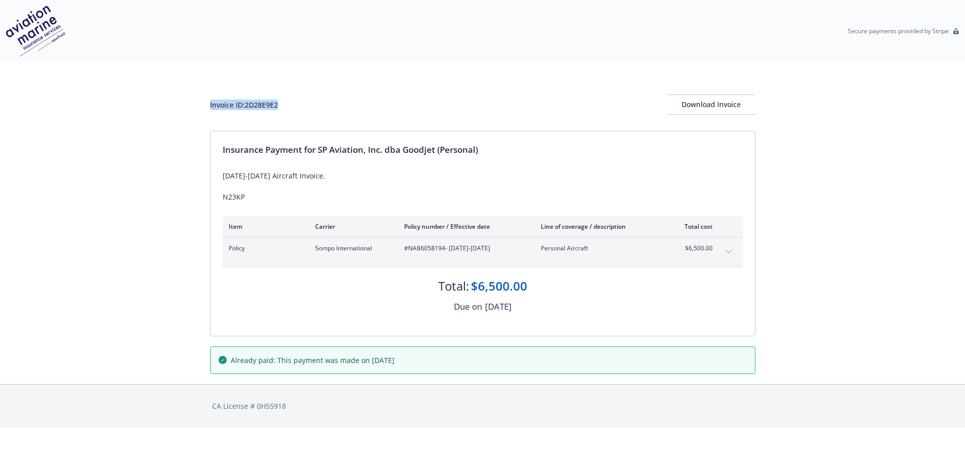
copy div "Invoice ID: 2D28E9E2"
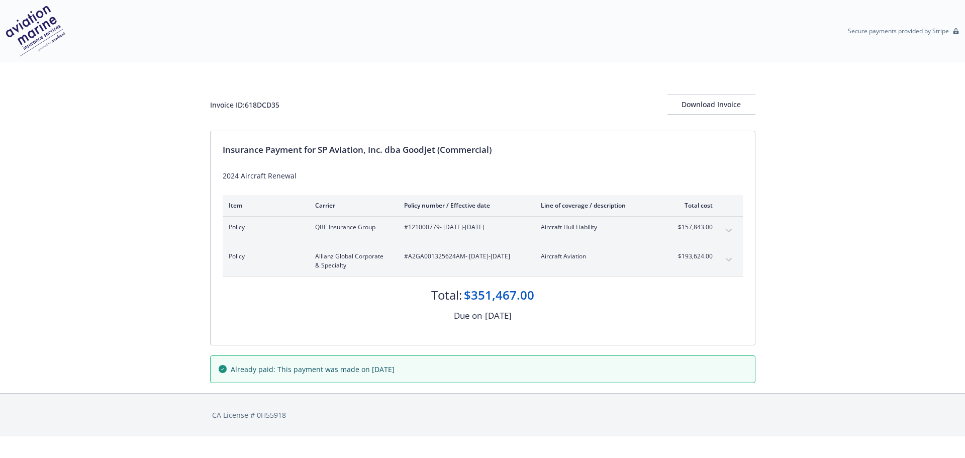
click at [730, 260] on icon "expand content" at bounding box center [728, 260] width 6 height 4
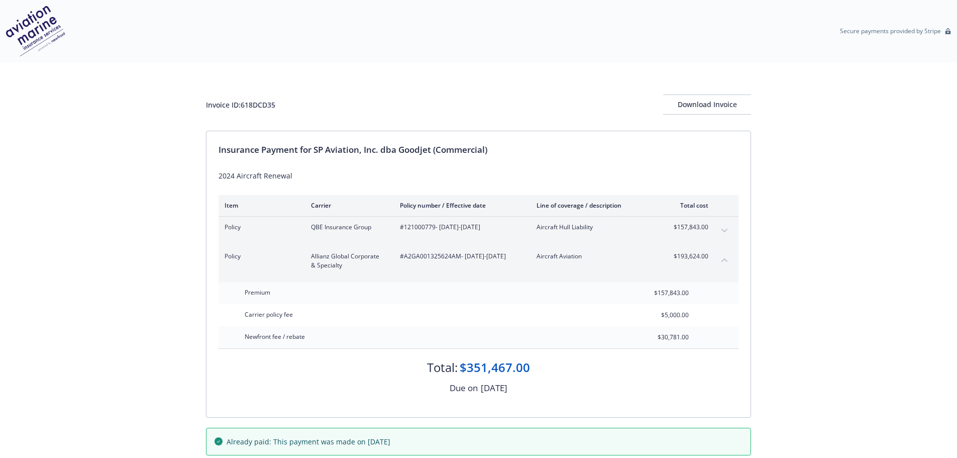
click at [730, 222] on div "Policy QBE Insurance Group #121000779 - [DATE]-[DATE] Aircraft Hull Liability $…" at bounding box center [479, 231] width 520 height 29
click at [729, 227] on button "expand content" at bounding box center [724, 231] width 16 height 16
